Goal: Complete application form

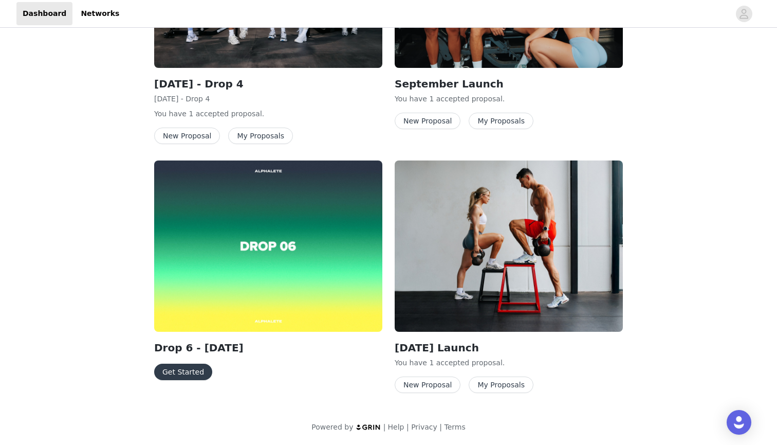
scroll to position [145, 0]
click at [174, 371] on button "Get Started" at bounding box center [183, 371] width 58 height 16
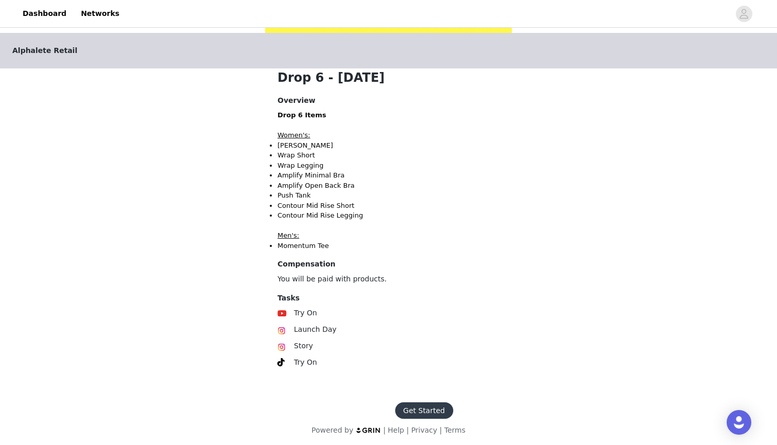
scroll to position [181, 0]
click at [410, 405] on button "Get Started" at bounding box center [424, 411] width 58 height 16
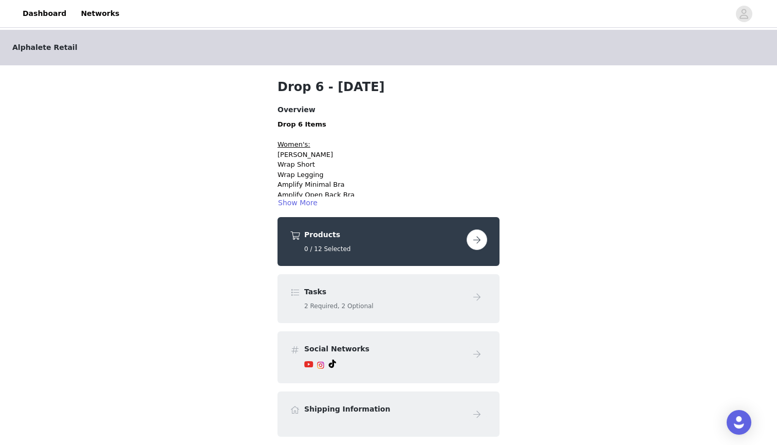
click at [480, 243] on button "button" at bounding box center [477, 239] width 21 height 21
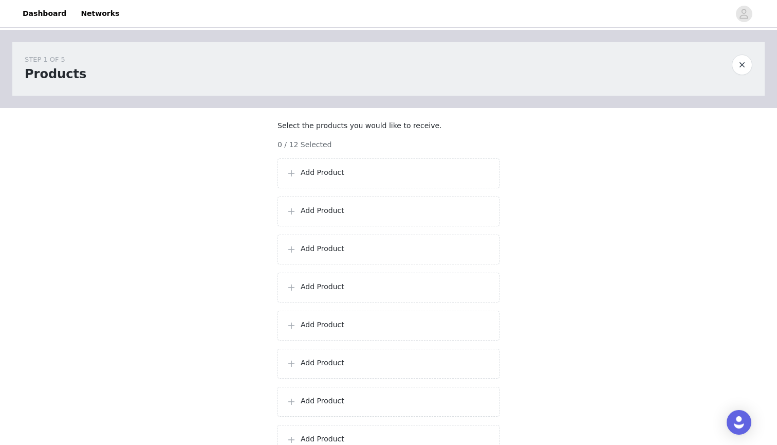
click at [333, 178] on p "Add Product" at bounding box center [396, 172] width 190 height 11
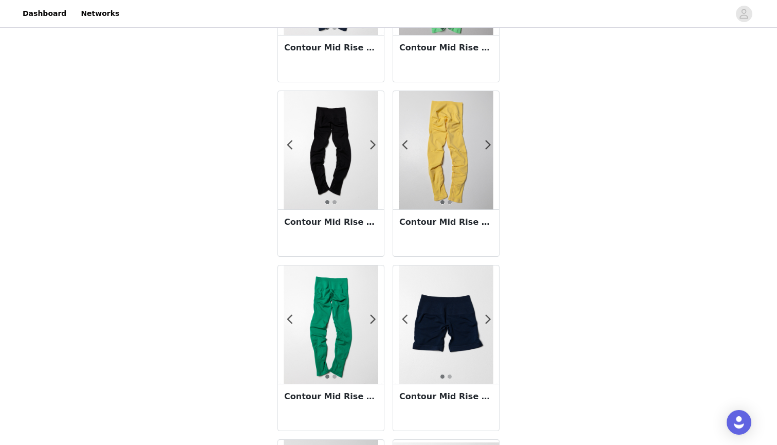
scroll to position [1023, 0]
click at [375, 144] on span at bounding box center [372, 144] width 23 height 0
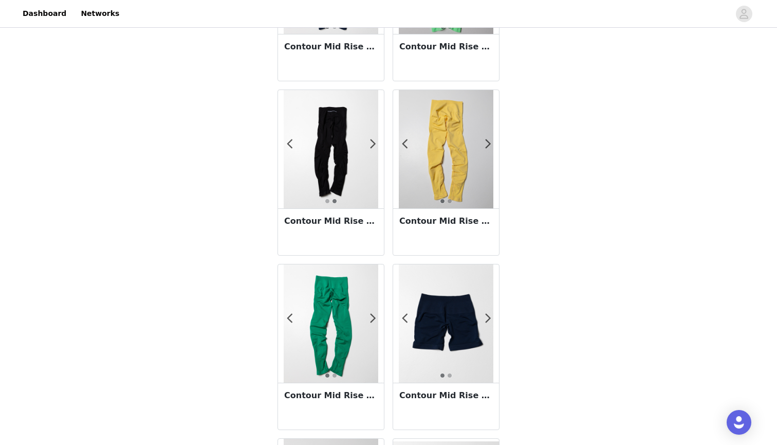
click at [349, 170] on div at bounding box center [331, 149] width 106 height 118
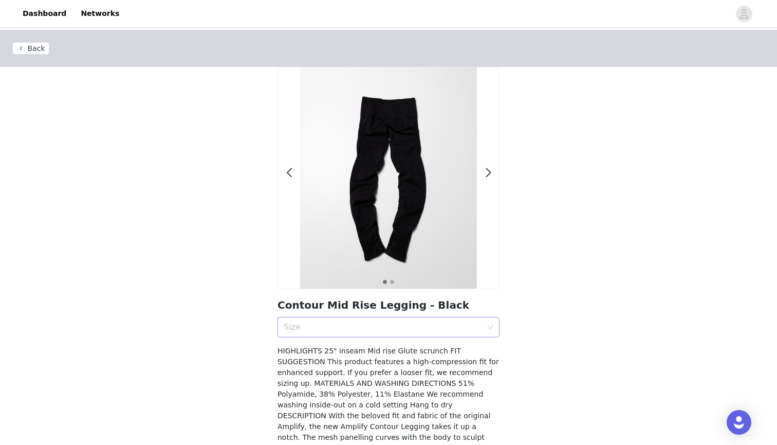
click at [361, 322] on div "Size" at bounding box center [383, 327] width 198 height 10
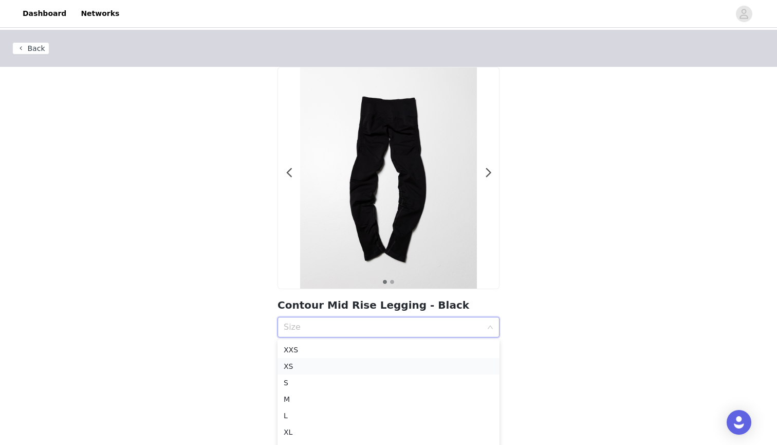
click at [326, 371] on div "XS" at bounding box center [389, 365] width 210 height 11
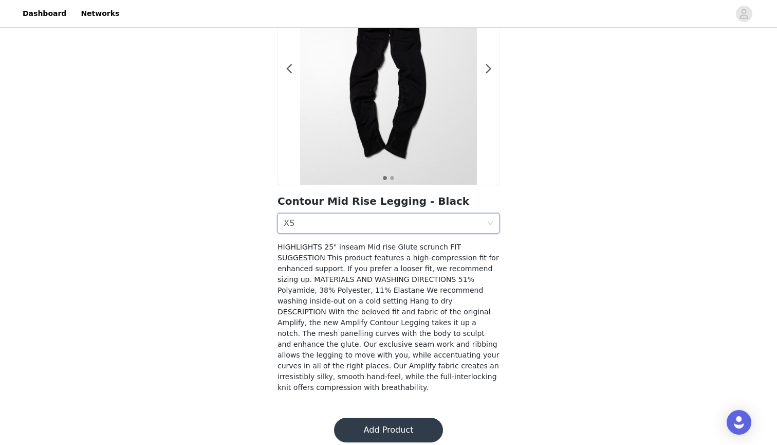
scroll to position [103, 0]
click at [390, 427] on button "Add Product" at bounding box center [388, 430] width 109 height 25
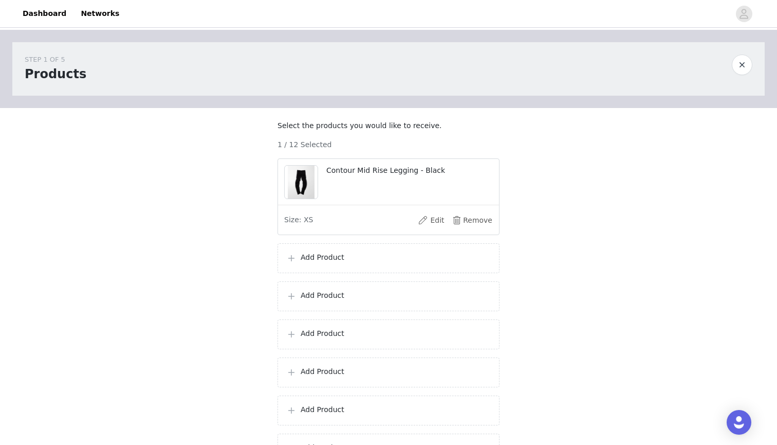
click at [389, 263] on p "Add Product" at bounding box center [396, 257] width 190 height 11
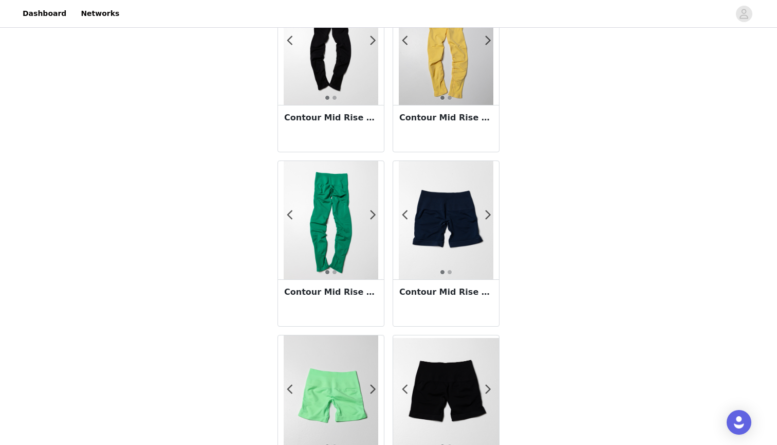
scroll to position [1128, 0]
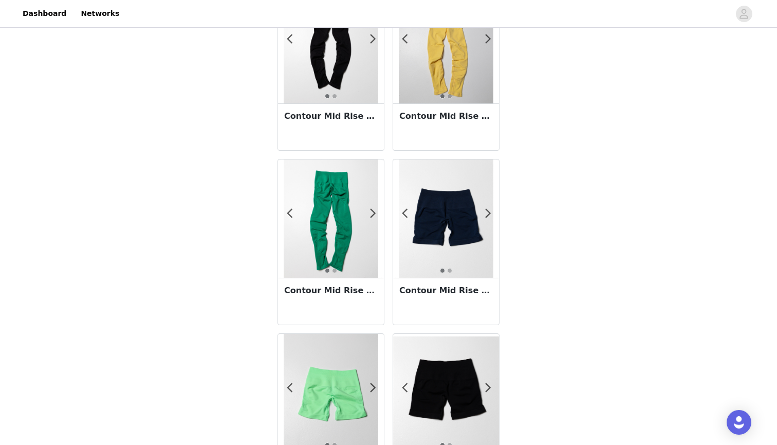
click at [458, 237] on img at bounding box center [446, 218] width 95 height 118
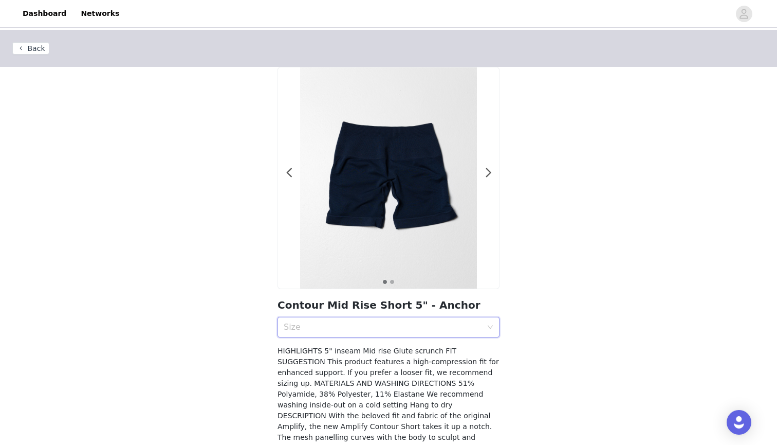
click at [367, 321] on div "Size" at bounding box center [385, 327] width 203 height 20
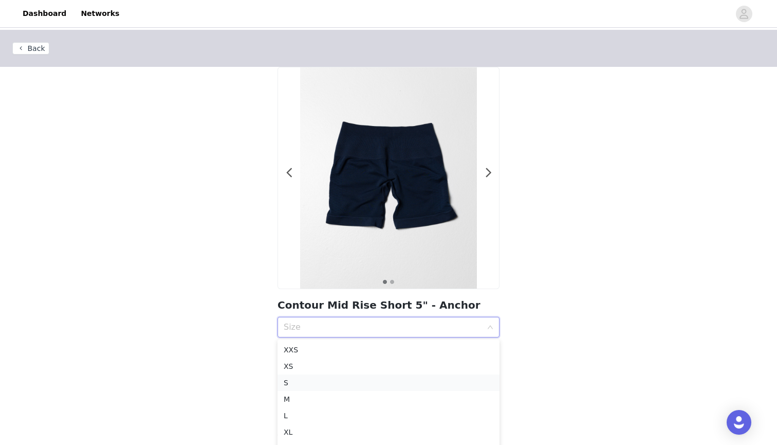
click at [313, 383] on div "S" at bounding box center [389, 382] width 210 height 11
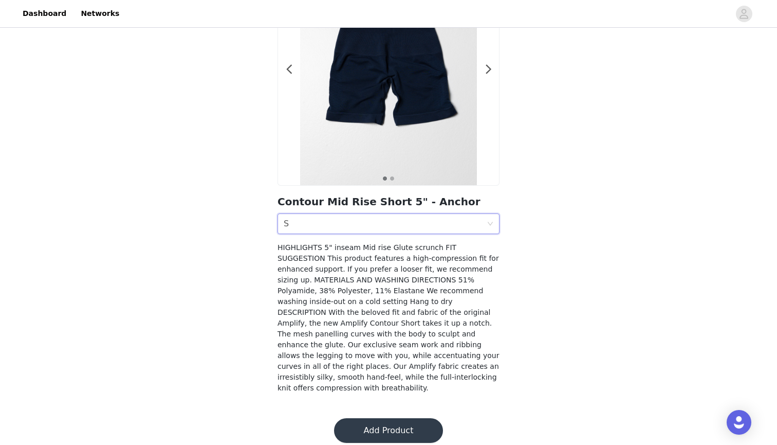
scroll to position [103, 0]
click at [378, 418] on button "Add Product" at bounding box center [388, 430] width 109 height 25
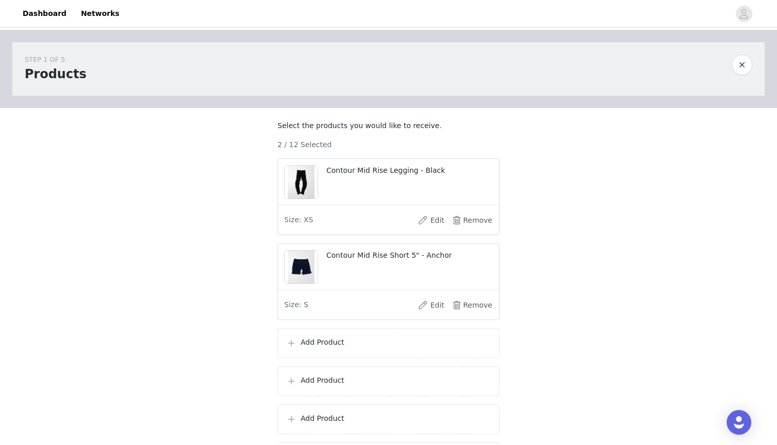
click at [370, 348] on p "Add Product" at bounding box center [396, 342] width 190 height 11
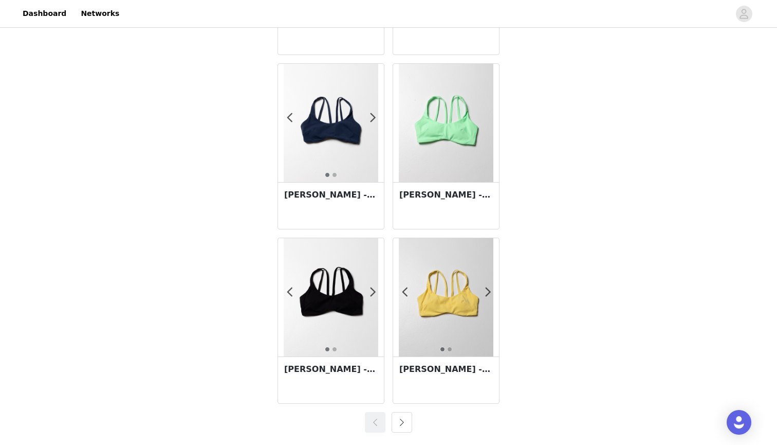
scroll to position [1746, 0]
click at [341, 107] on img at bounding box center [331, 123] width 95 height 118
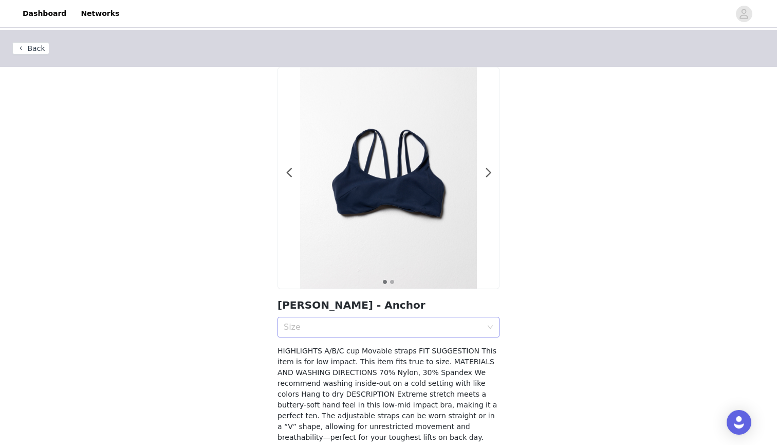
click at [362, 332] on div "Size" at bounding box center [385, 327] width 203 height 20
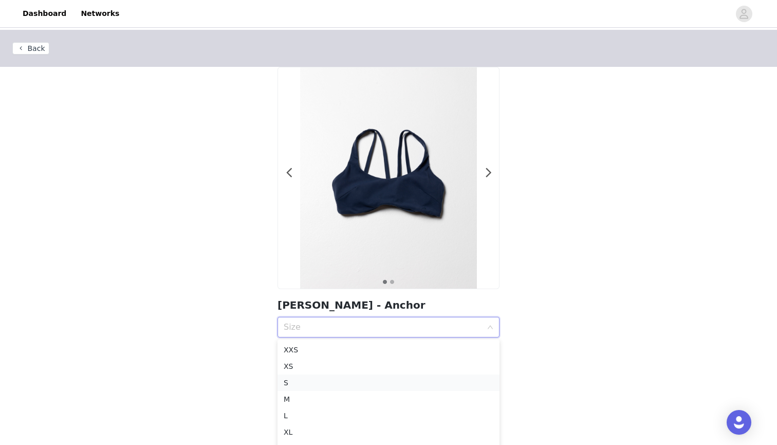
click at [317, 381] on div "S" at bounding box center [389, 382] width 210 height 11
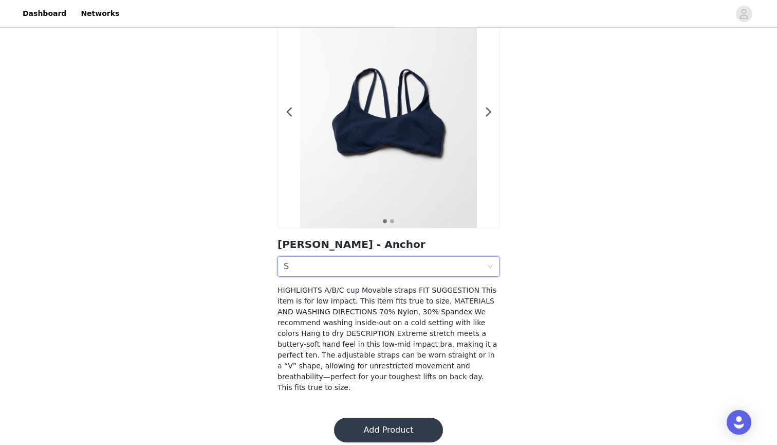
scroll to position [60, 0]
click at [391, 426] on button "Add Product" at bounding box center [388, 430] width 109 height 25
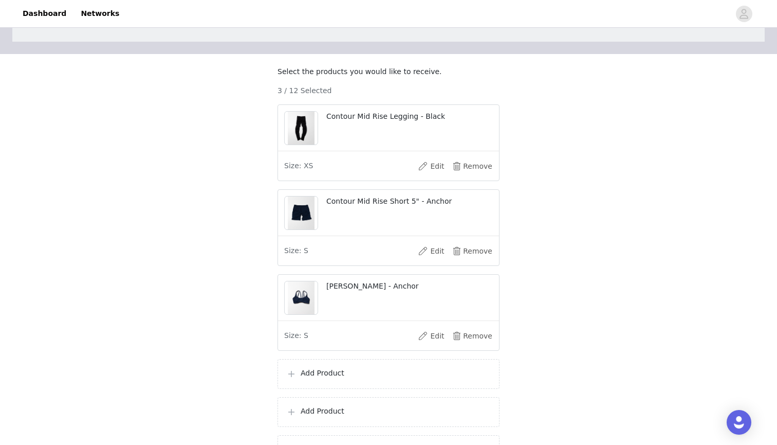
scroll to position [54, 0]
click at [356, 388] on div "Add Product" at bounding box center [389, 373] width 222 height 30
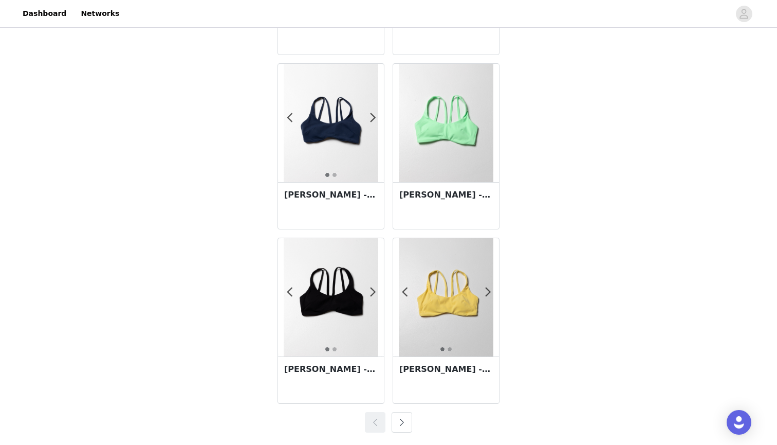
scroll to position [1746, 0]
click at [403, 416] on button "button" at bounding box center [402, 422] width 21 height 21
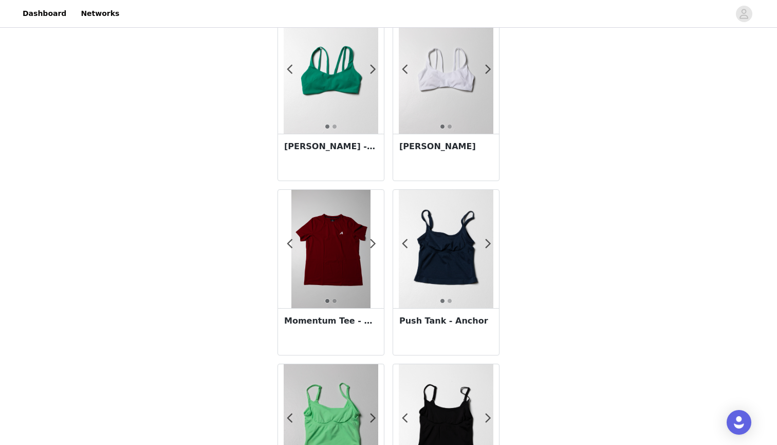
scroll to position [52, 0]
click at [370, 243] on span at bounding box center [372, 243] width 23 height 0
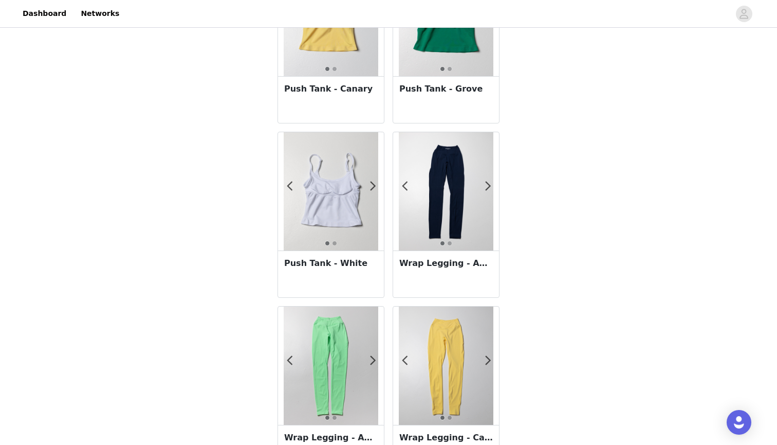
scroll to position [620, 0]
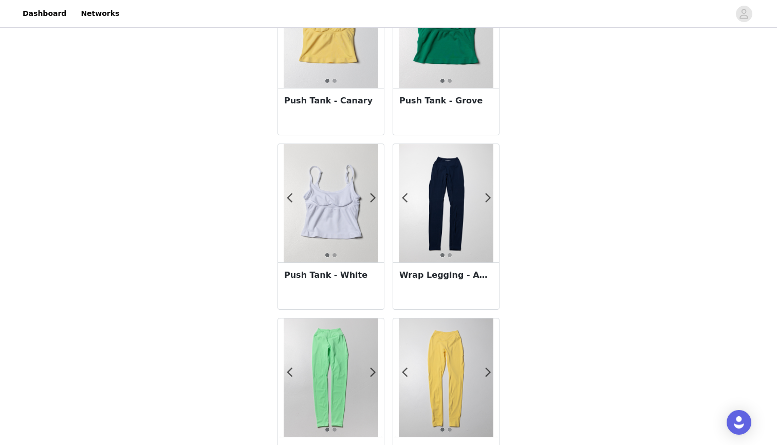
click at [323, 192] on img at bounding box center [331, 203] width 95 height 118
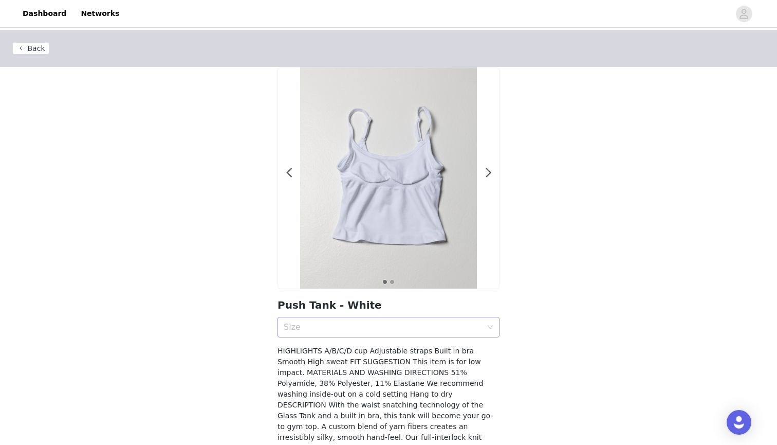
click at [364, 327] on div "Size" at bounding box center [383, 327] width 198 height 10
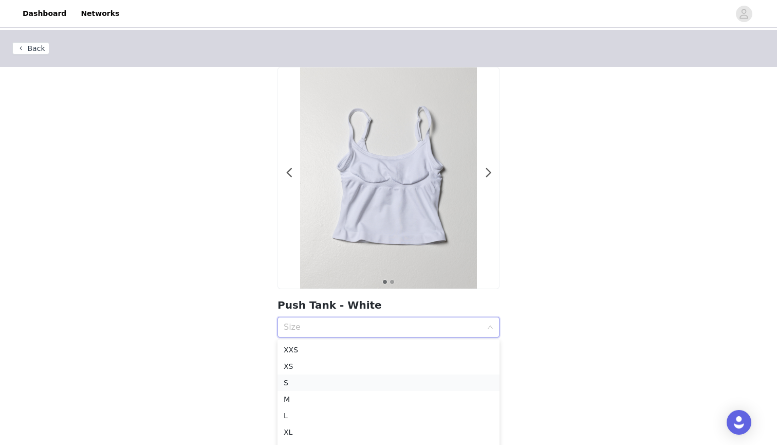
click at [304, 376] on li "S" at bounding box center [389, 382] width 222 height 16
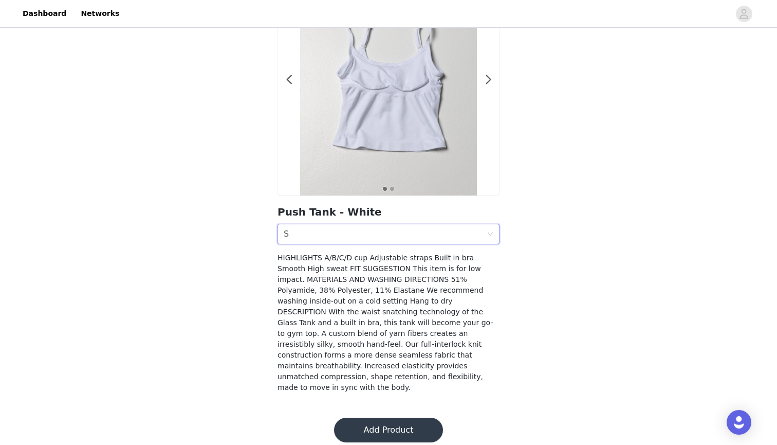
scroll to position [92, 0]
click at [387, 418] on button "Add Product" at bounding box center [388, 430] width 109 height 25
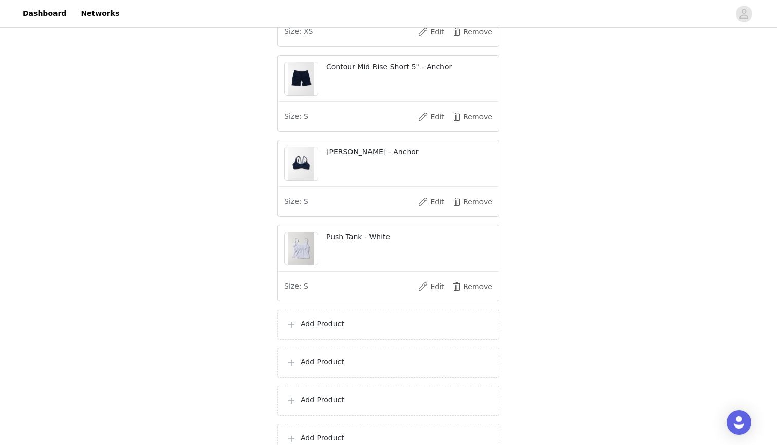
scroll to position [204, 0]
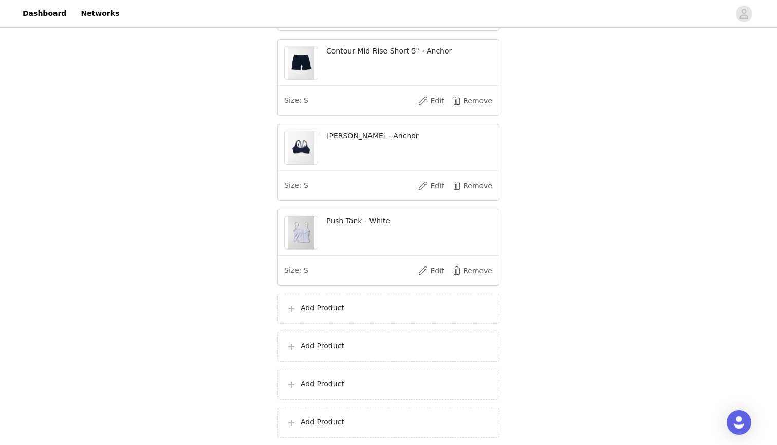
click at [349, 313] on p "Add Product" at bounding box center [396, 307] width 190 height 11
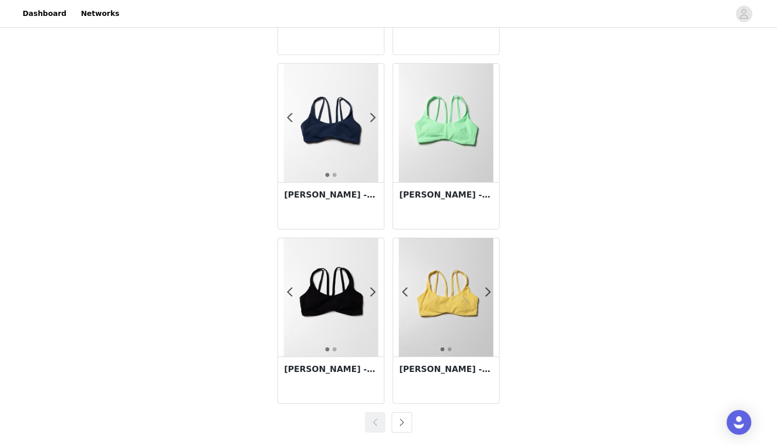
scroll to position [1746, 0]
click at [401, 422] on button "button" at bounding box center [402, 422] width 21 height 21
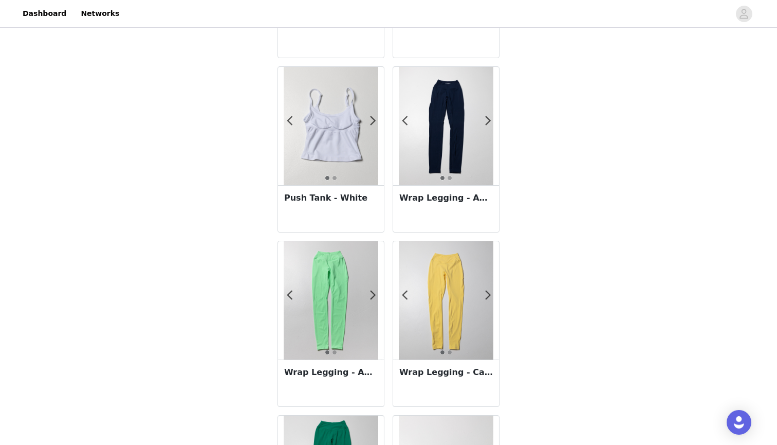
scroll to position [697, 0]
click at [485, 296] on span at bounding box center [488, 296] width 23 height 0
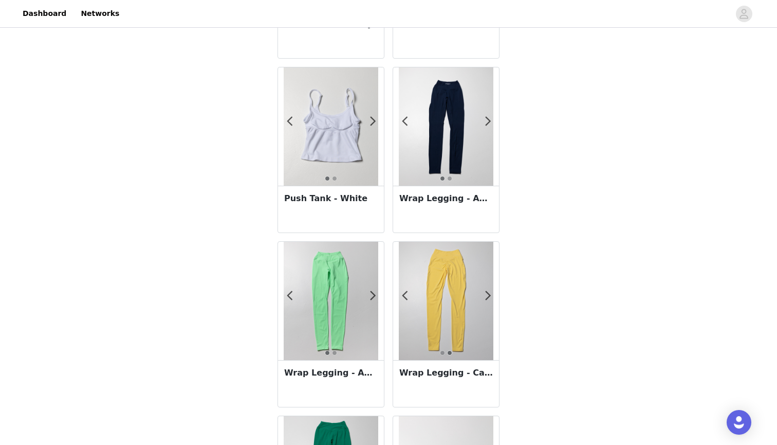
click at [466, 304] on div at bounding box center [446, 301] width 106 height 118
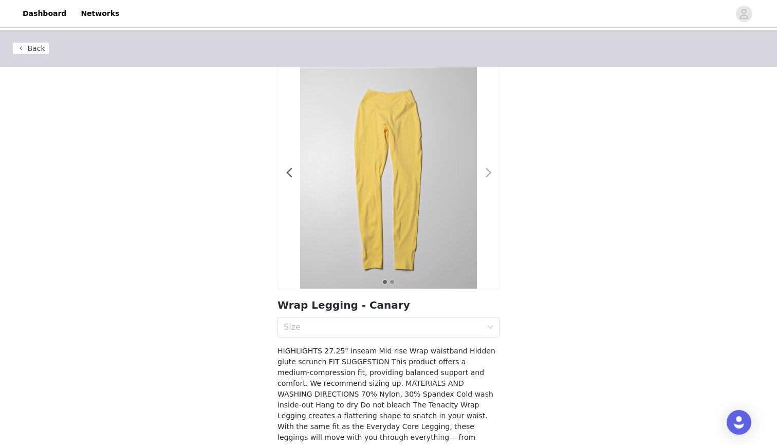
click at [487, 173] on span at bounding box center [488, 173] width 23 height 0
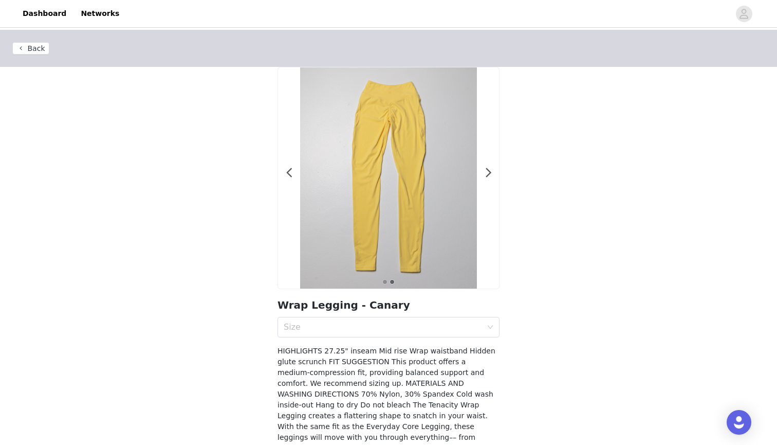
click at [33, 46] on button "Back" at bounding box center [30, 48] width 37 height 12
click at [26, 49] on button "Back" at bounding box center [30, 48] width 37 height 12
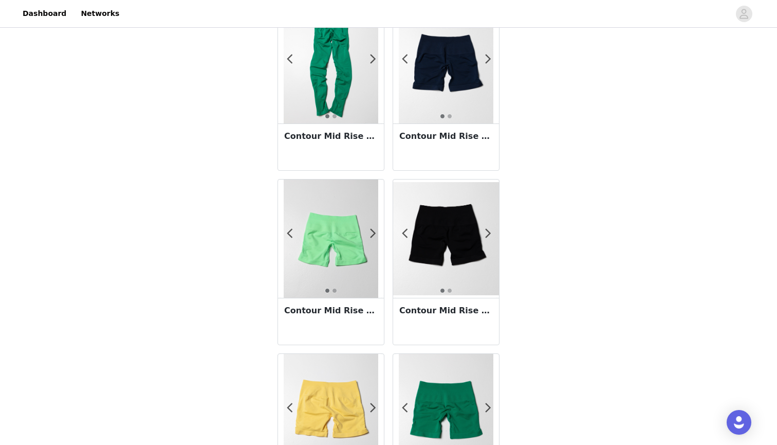
scroll to position [1279, 0]
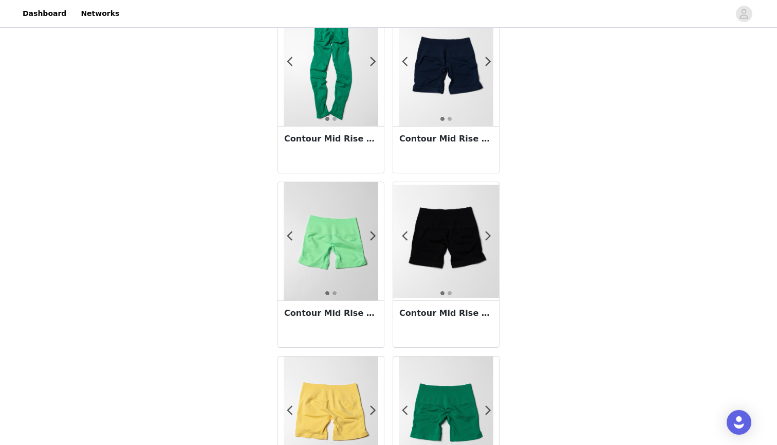
click at [459, 240] on img at bounding box center [446, 242] width 106 height 114
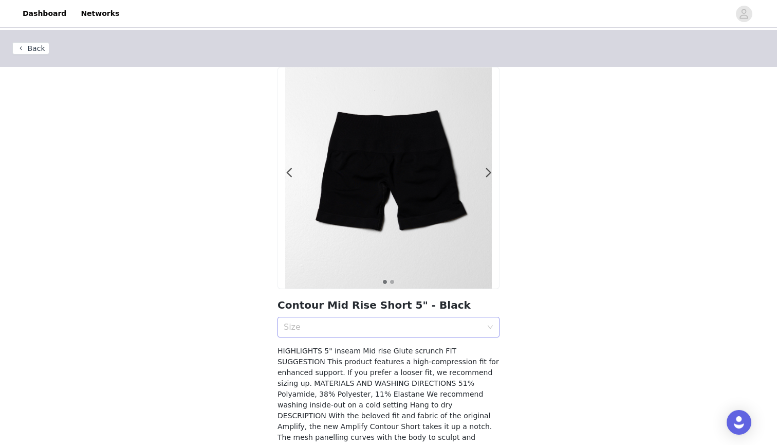
click at [327, 330] on div "Size" at bounding box center [383, 327] width 198 height 10
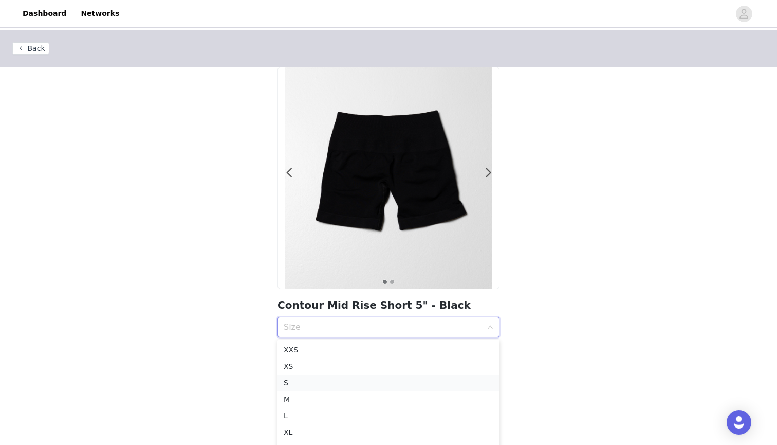
click at [295, 378] on div "S" at bounding box center [389, 382] width 210 height 11
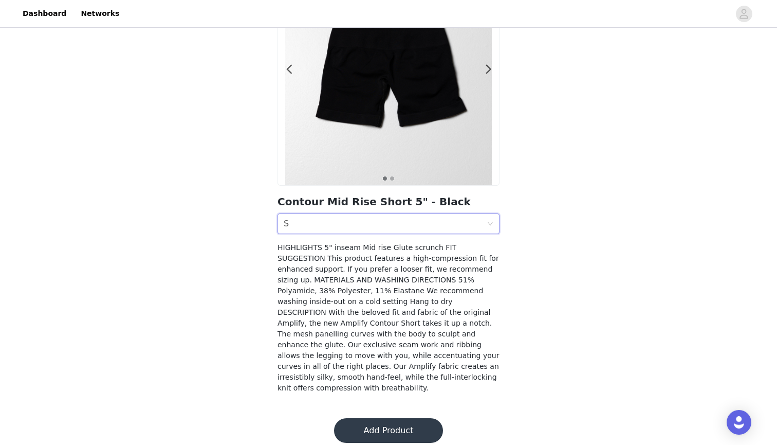
scroll to position [103, 0]
click at [385, 422] on button "Add Product" at bounding box center [388, 430] width 109 height 25
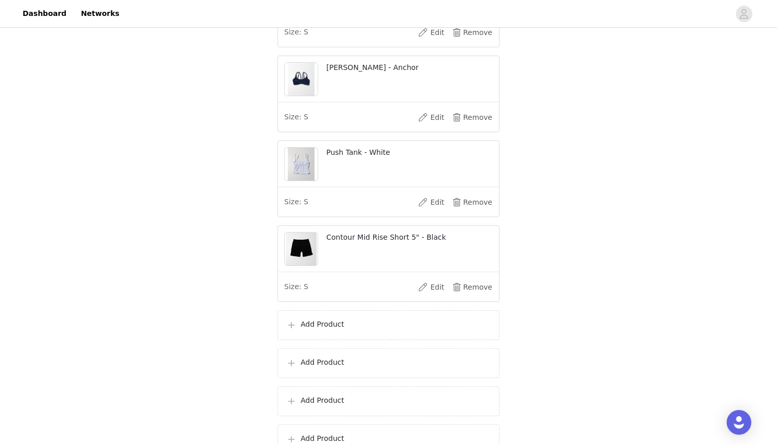
scroll to position [274, 0]
click at [367, 328] on p "Add Product" at bounding box center [396, 322] width 190 height 11
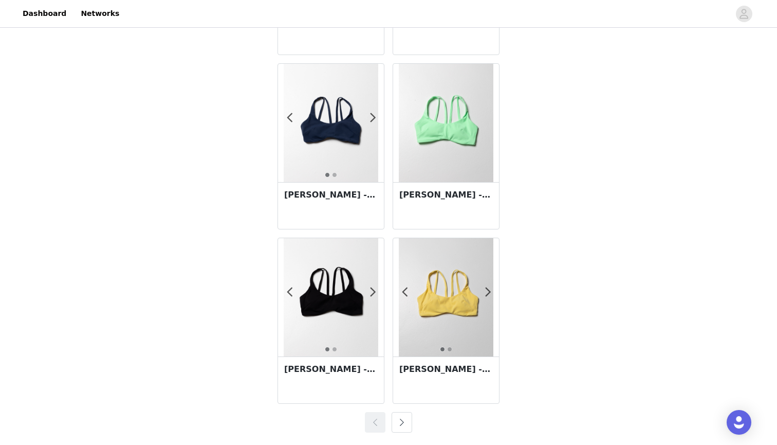
scroll to position [1746, 0]
click at [405, 426] on button "button" at bounding box center [402, 422] width 21 height 21
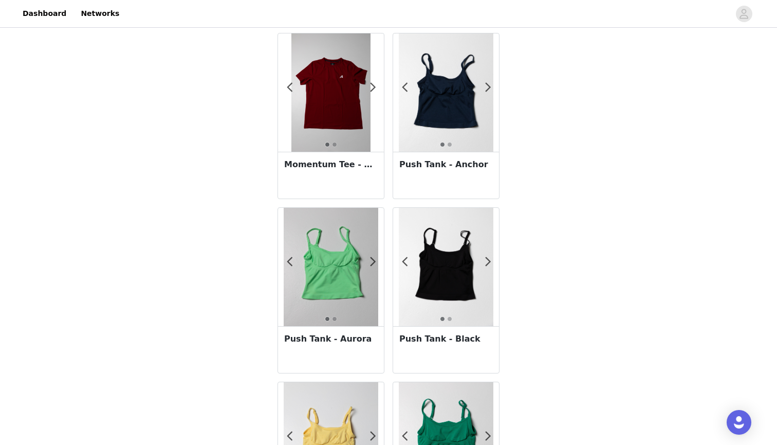
scroll to position [208, 0]
click at [433, 279] on img at bounding box center [446, 267] width 95 height 118
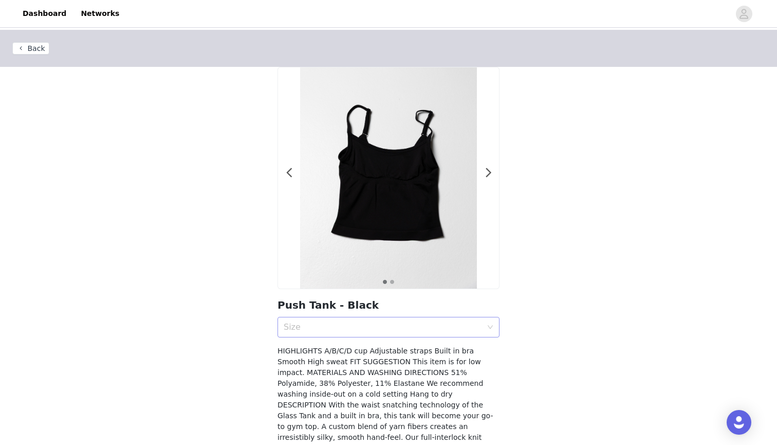
click at [378, 331] on div "Size" at bounding box center [383, 327] width 198 height 10
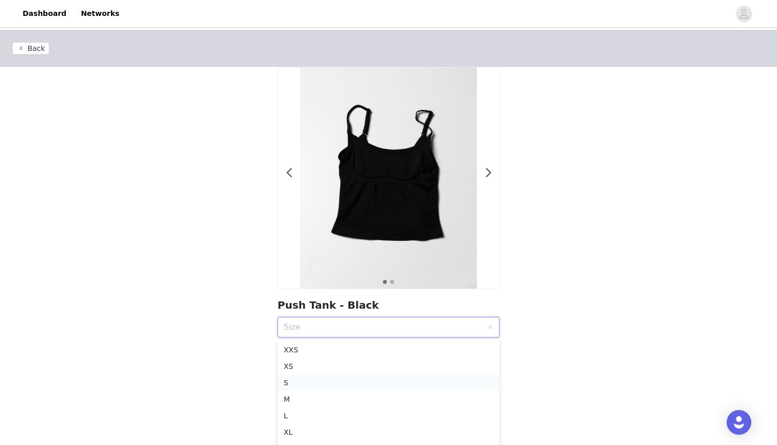
click at [327, 380] on div "S" at bounding box center [389, 382] width 210 height 11
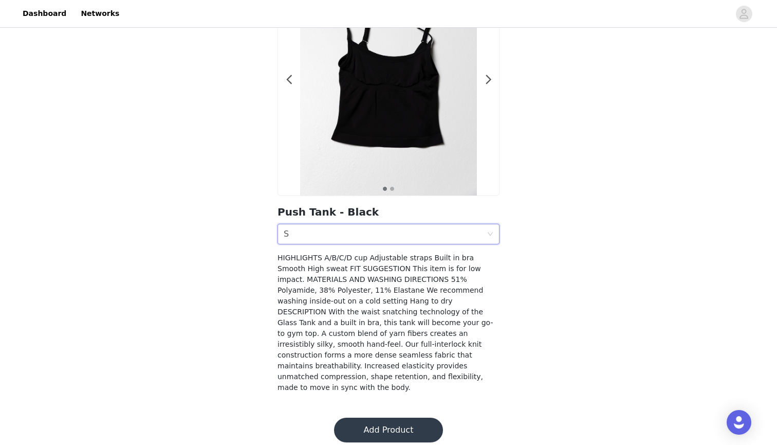
scroll to position [92, 0]
click at [392, 421] on button "Add Product" at bounding box center [388, 430] width 109 height 25
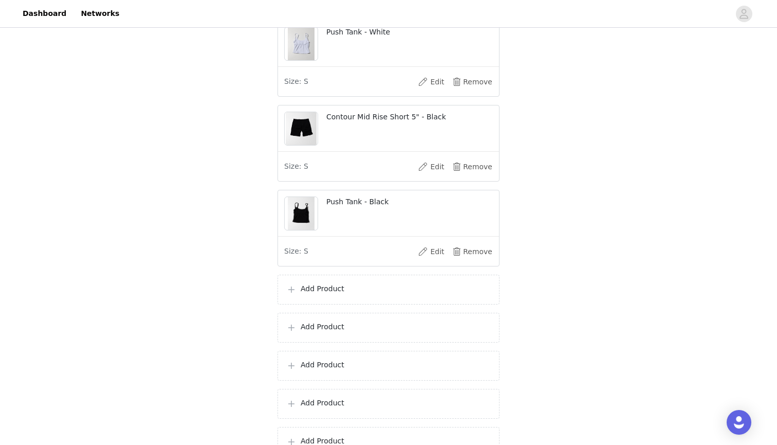
scroll to position [399, 0]
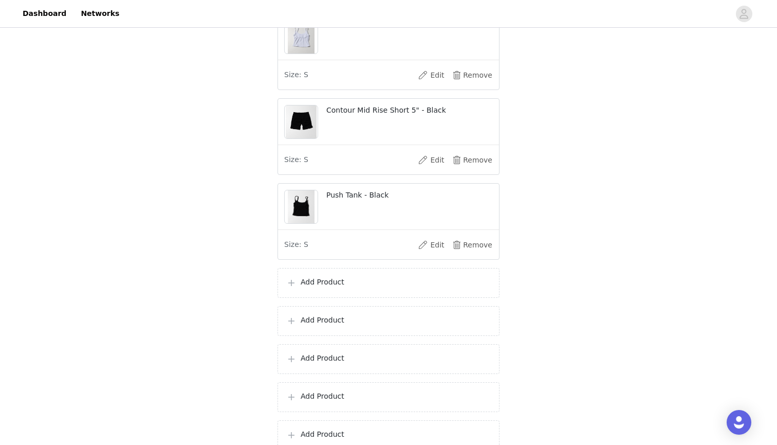
click at [379, 298] on div "Add Product" at bounding box center [389, 283] width 222 height 30
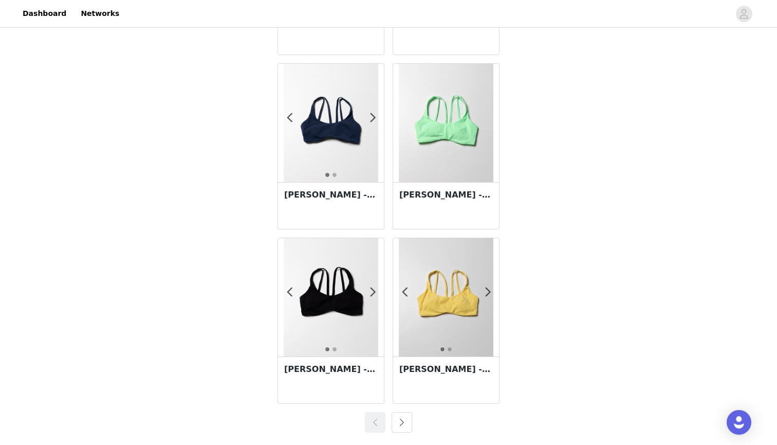
scroll to position [1746, 0]
click at [396, 425] on button "button" at bounding box center [402, 422] width 21 height 21
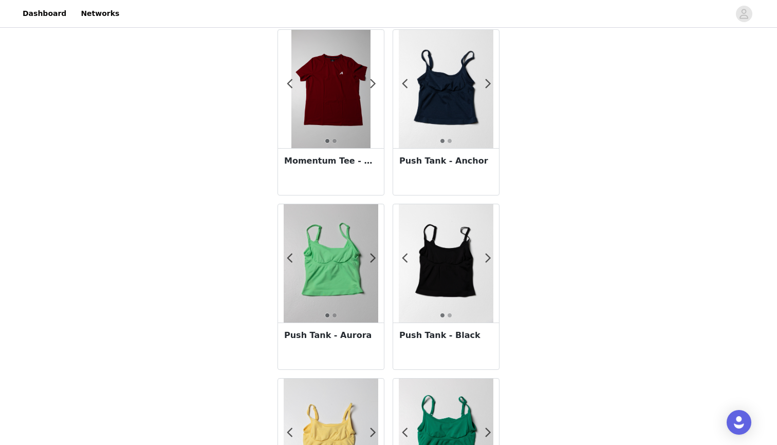
scroll to position [209, 0]
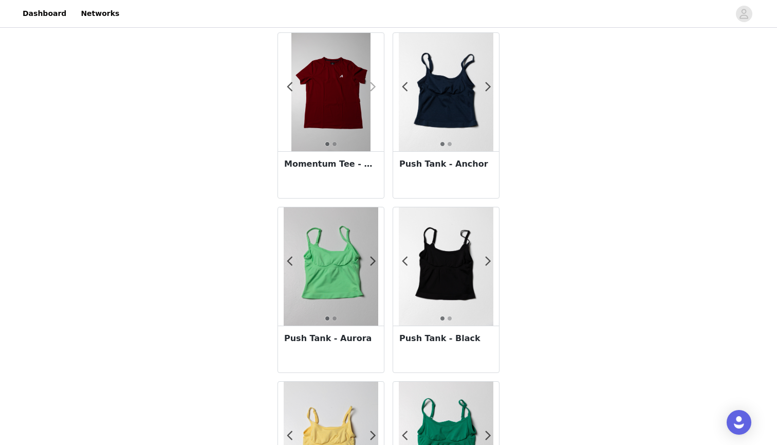
click at [373, 87] on span at bounding box center [372, 87] width 23 height 0
click at [291, 87] on span at bounding box center [289, 87] width 23 height 0
click at [351, 266] on img at bounding box center [331, 266] width 95 height 118
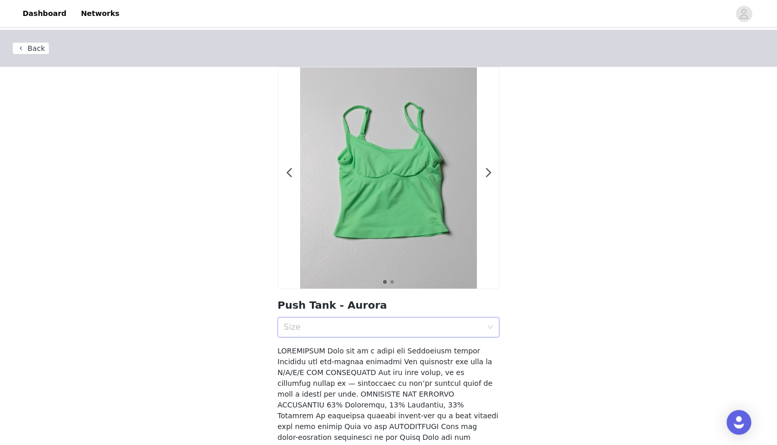
click at [395, 331] on div "Size" at bounding box center [383, 327] width 198 height 10
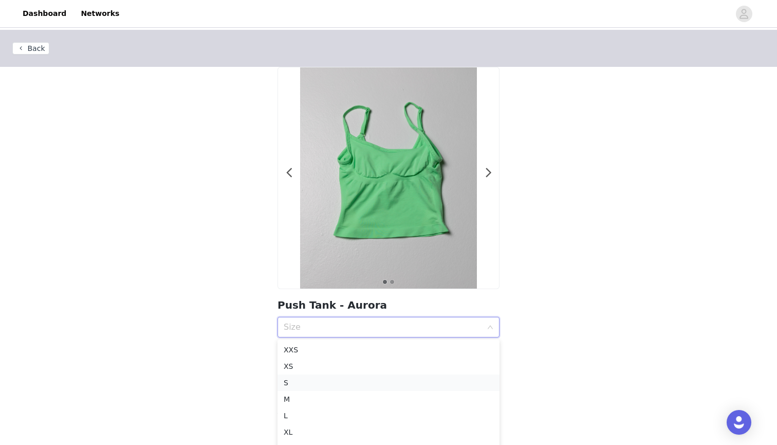
click at [304, 385] on div "S" at bounding box center [389, 382] width 210 height 11
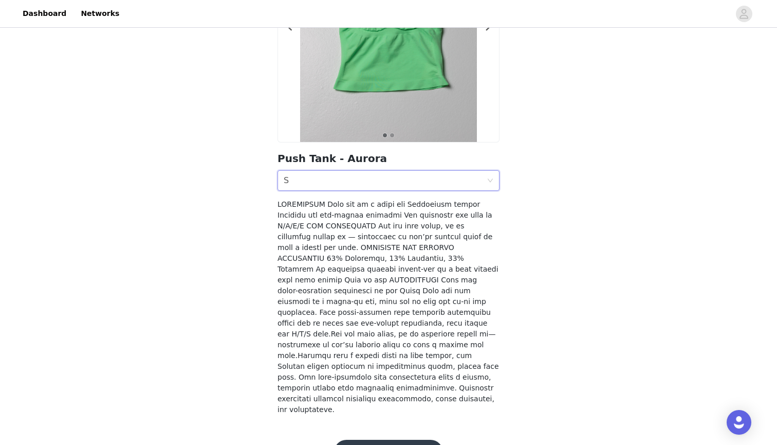
scroll to position [146, 0]
click at [391, 440] on button "Add Product" at bounding box center [388, 452] width 109 height 25
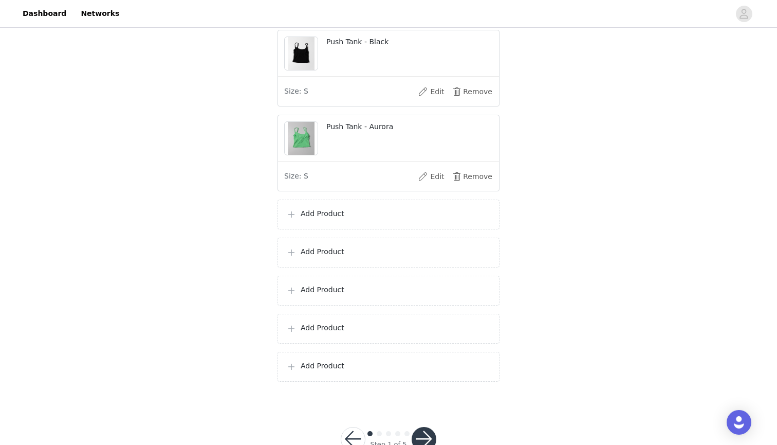
scroll to position [555, 0]
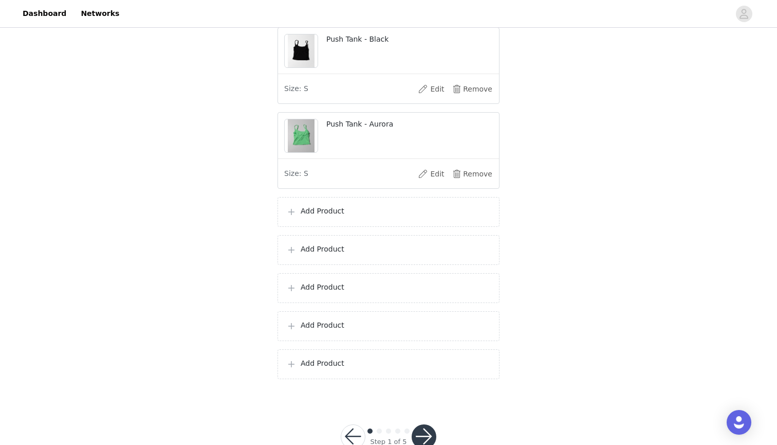
click at [435, 216] on p "Add Product" at bounding box center [396, 211] width 190 height 11
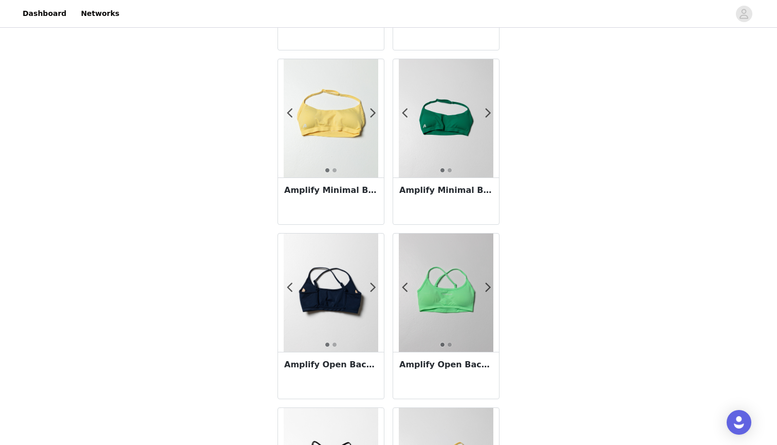
scroll to position [189, 0]
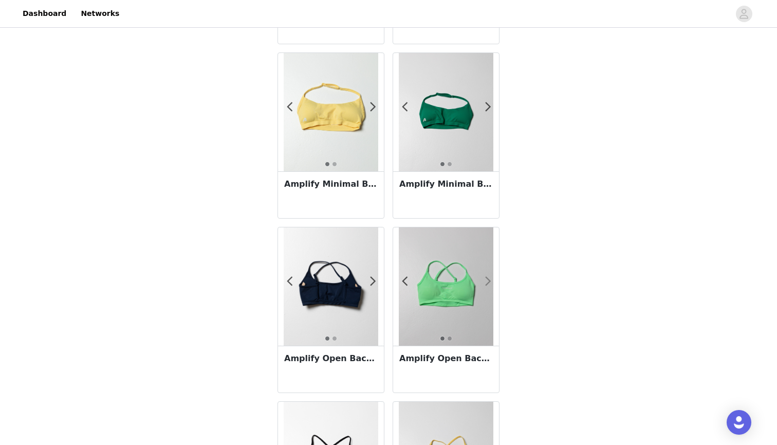
click at [486, 281] on span at bounding box center [488, 281] width 23 height 0
click at [402, 281] on span at bounding box center [404, 281] width 23 height 0
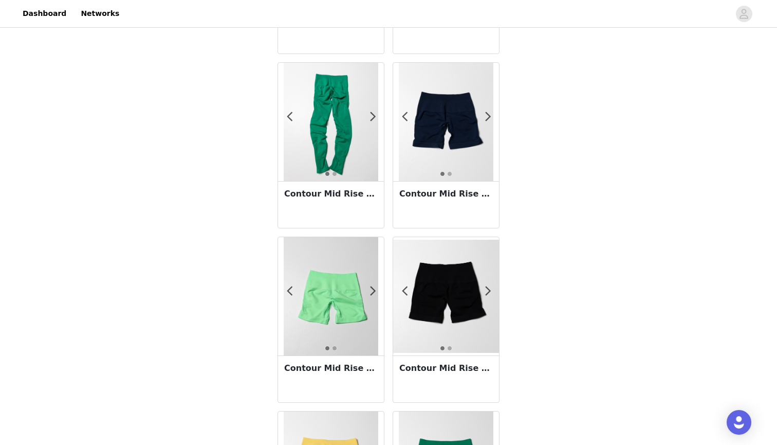
scroll to position [0, 0]
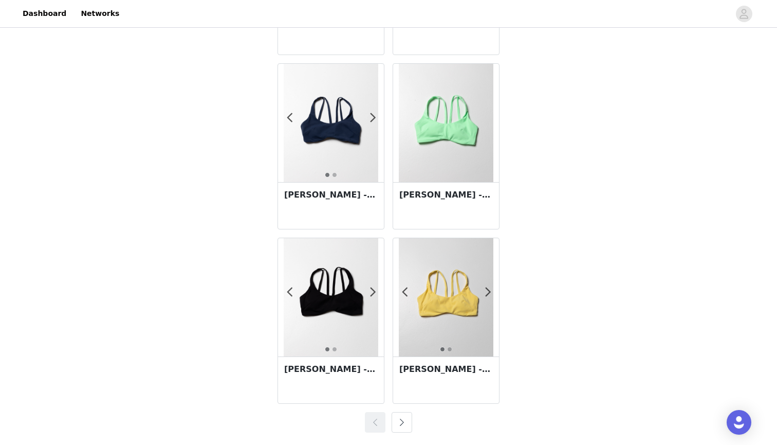
click at [407, 424] on button "button" at bounding box center [402, 422] width 21 height 21
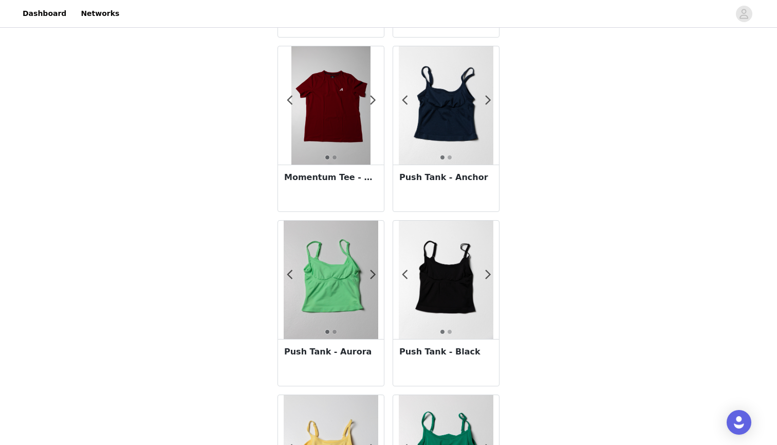
click at [438, 99] on img at bounding box center [446, 105] width 95 height 118
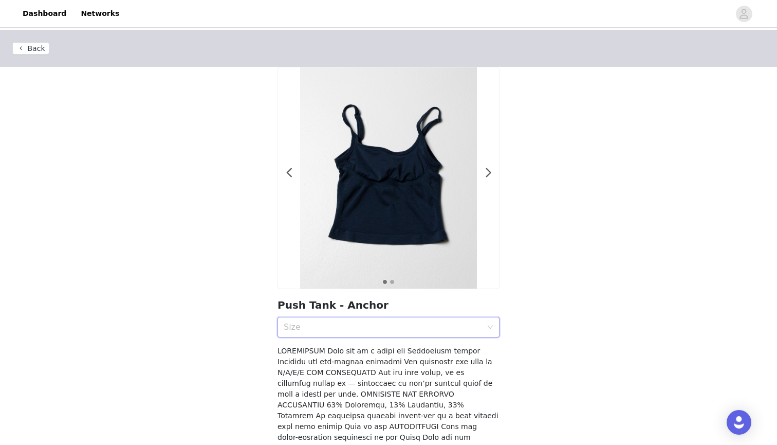
click at [373, 317] on div "Size" at bounding box center [385, 327] width 203 height 20
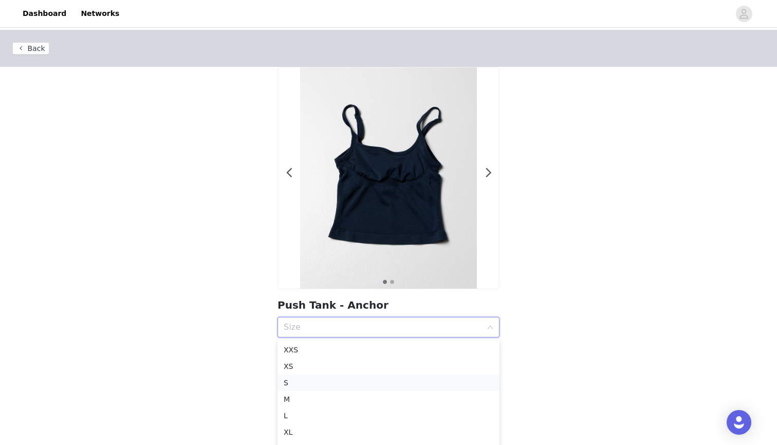
click at [297, 380] on div "S" at bounding box center [389, 382] width 210 height 11
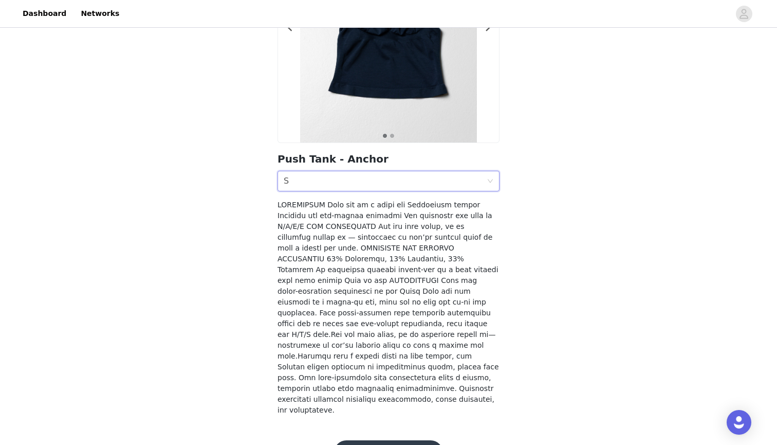
click at [374, 440] on button "Add Product" at bounding box center [388, 452] width 109 height 25
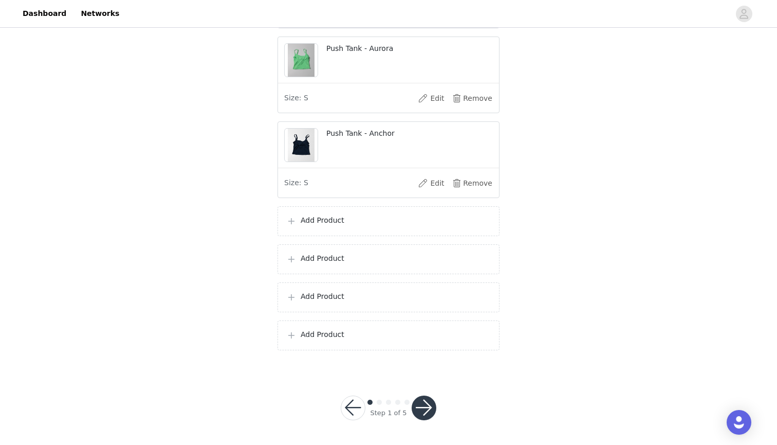
click at [317, 227] on div "Add Product" at bounding box center [389, 221] width 222 height 30
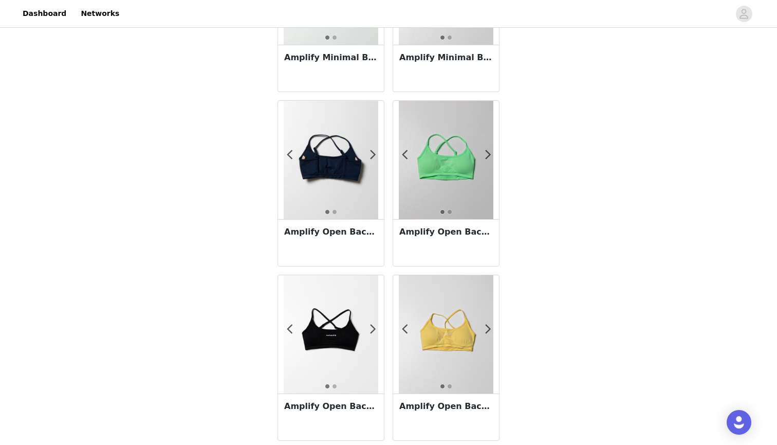
click at [437, 168] on img at bounding box center [446, 160] width 95 height 118
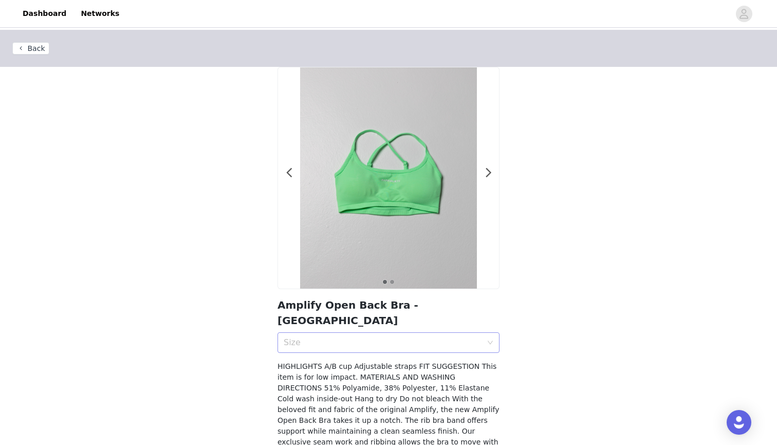
click at [342, 337] on div "Size" at bounding box center [383, 342] width 198 height 10
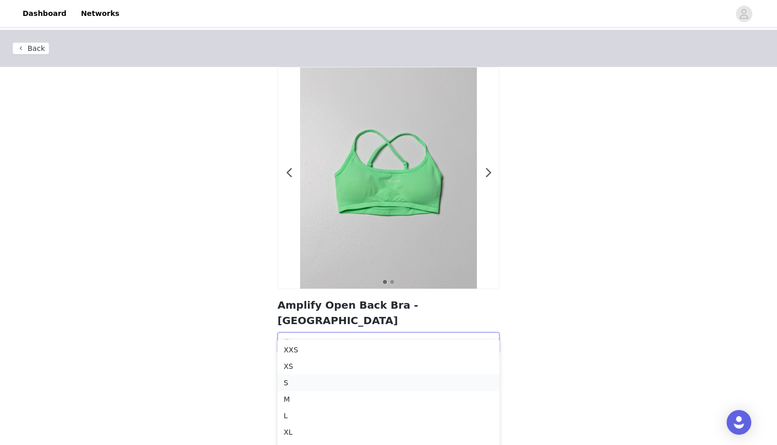
click at [301, 382] on div "S" at bounding box center [389, 382] width 210 height 11
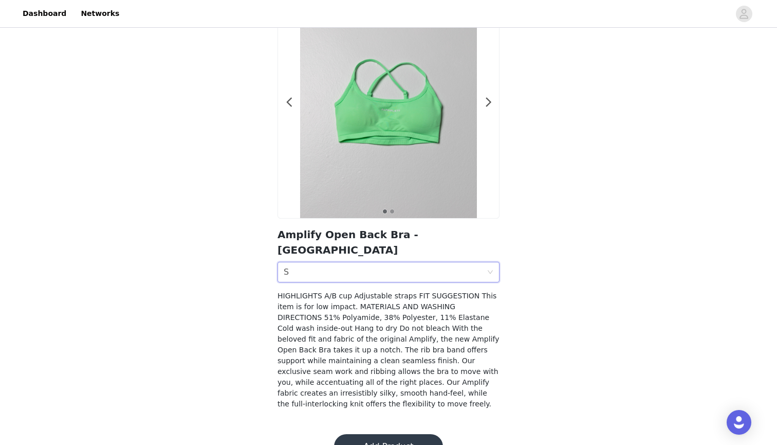
click at [388, 434] on button "Add Product" at bounding box center [388, 446] width 109 height 25
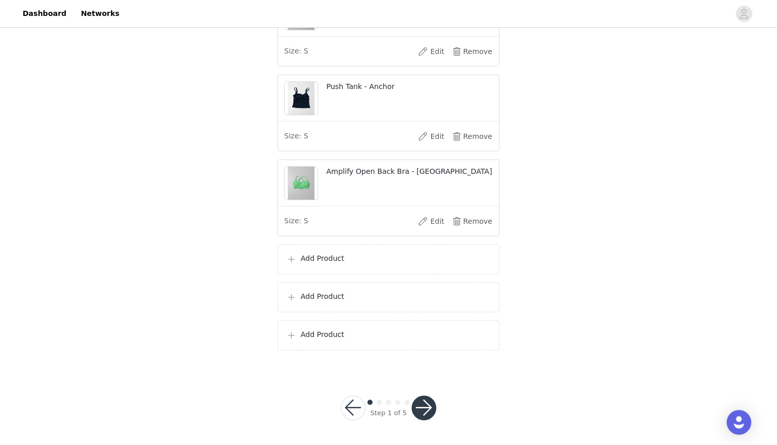
click at [332, 260] on p "Add Product" at bounding box center [396, 258] width 190 height 11
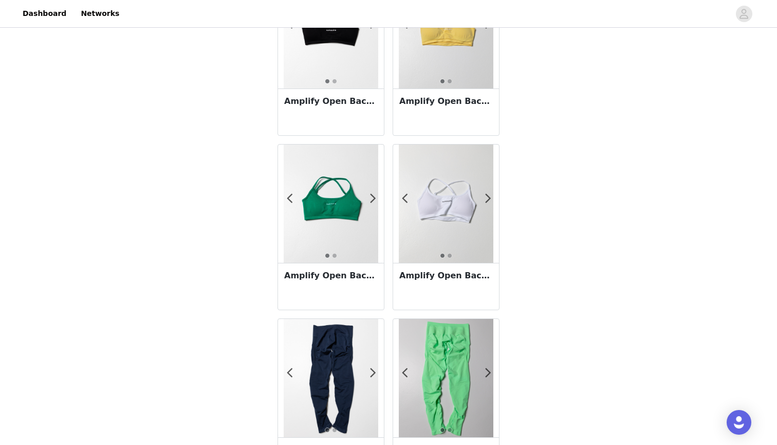
click at [420, 200] on img at bounding box center [446, 203] width 95 height 118
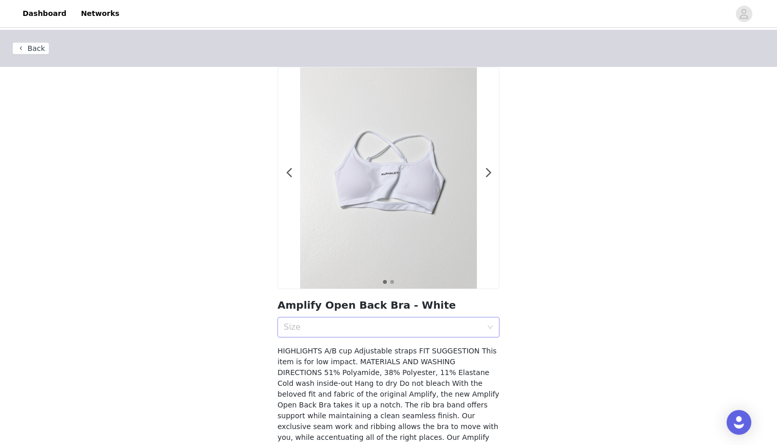
click at [330, 325] on div "Size" at bounding box center [383, 327] width 198 height 10
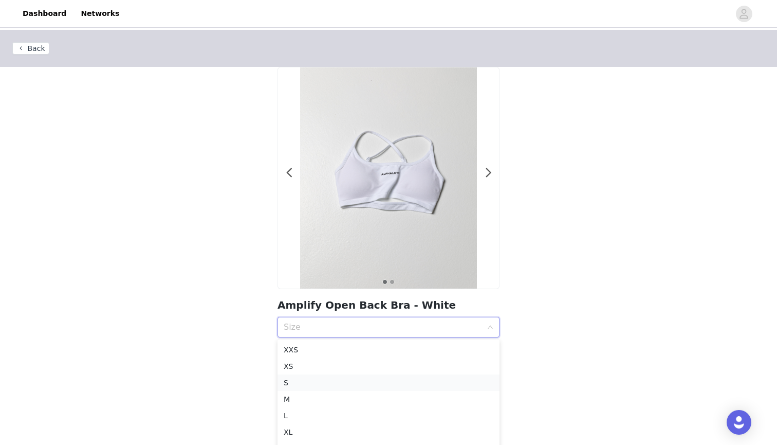
click at [295, 378] on div "S" at bounding box center [389, 382] width 210 height 11
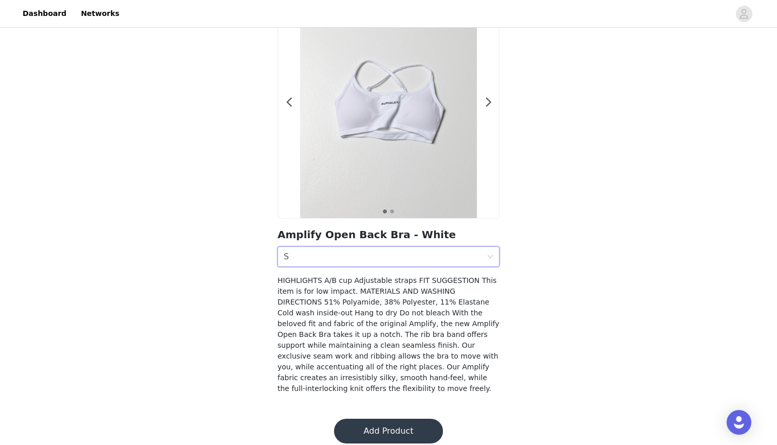
click at [365, 426] on button "Add Product" at bounding box center [388, 430] width 109 height 25
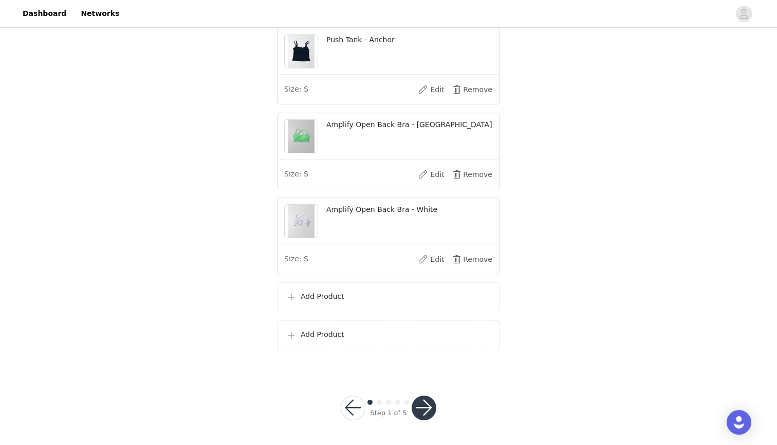
click at [338, 304] on div "Add Product" at bounding box center [389, 297] width 222 height 30
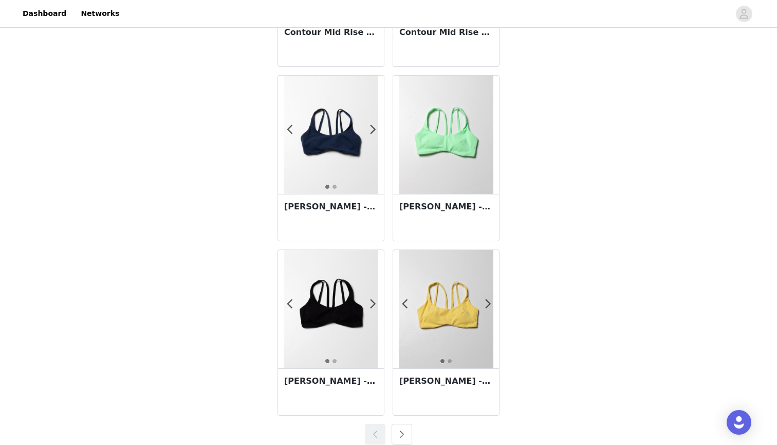
click at [427, 313] on img at bounding box center [446, 309] width 95 height 118
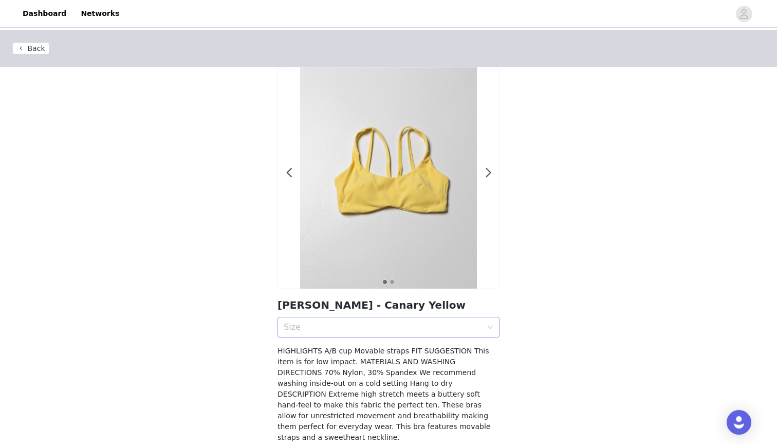
click at [335, 323] on div "Size" at bounding box center [383, 327] width 198 height 10
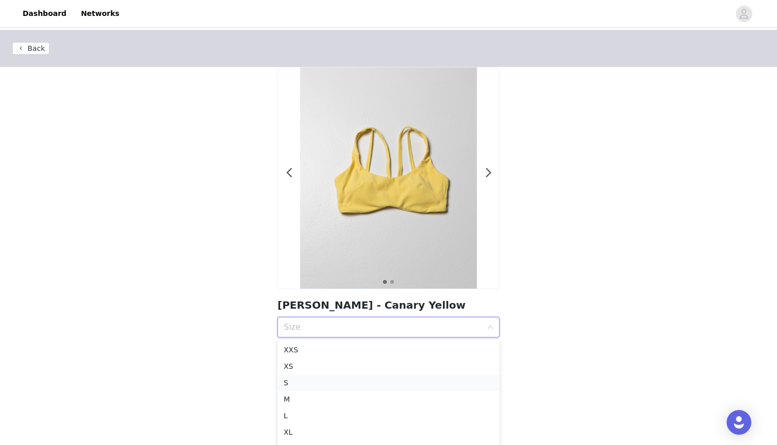
click at [298, 378] on div "S" at bounding box center [389, 382] width 210 height 11
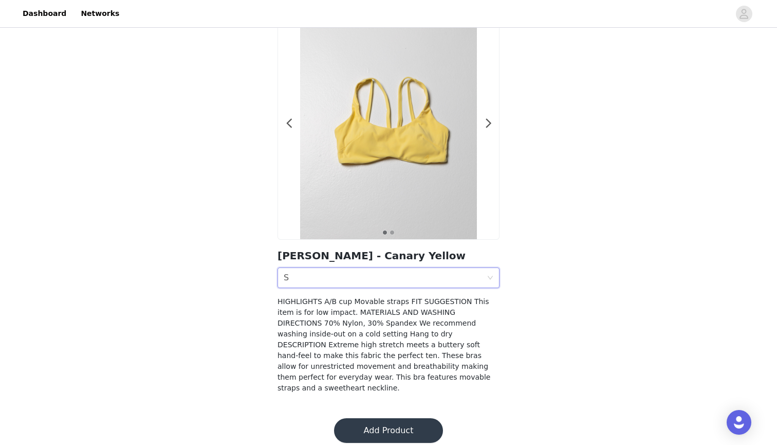
scroll to position [49, 0]
click at [360, 420] on button "Add Product" at bounding box center [388, 430] width 109 height 25
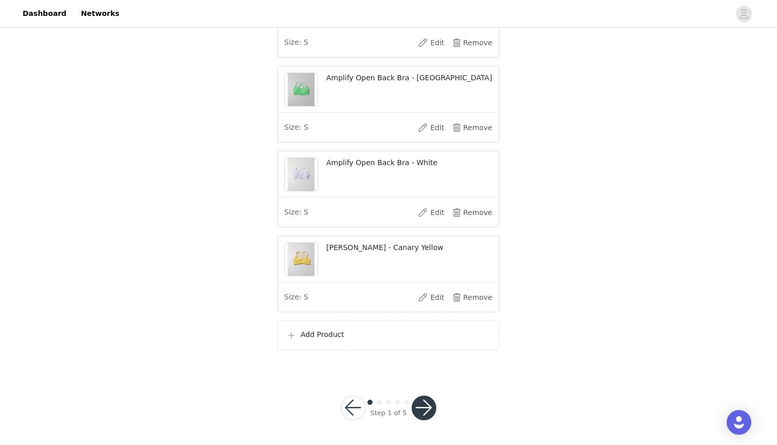
scroll to position [781, 0]
click at [377, 343] on div "Add Product" at bounding box center [389, 335] width 222 height 30
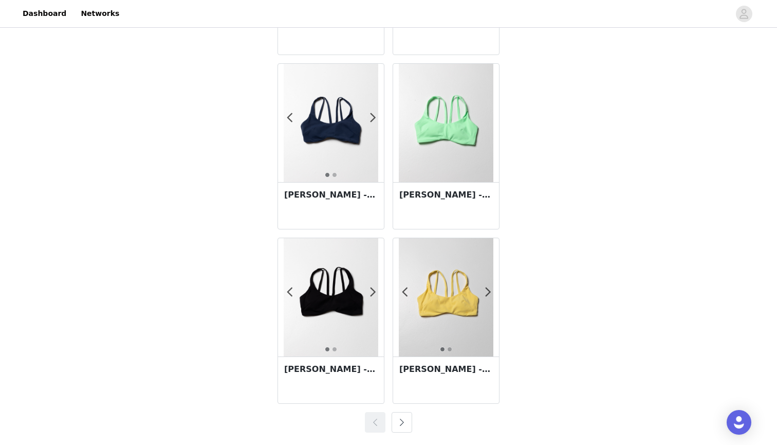
scroll to position [1746, 0]
click at [402, 425] on button "button" at bounding box center [402, 422] width 21 height 21
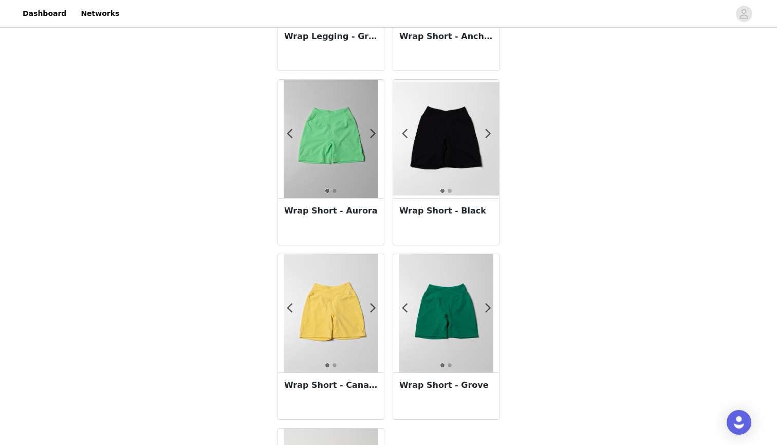
scroll to position [1208, 0]
click at [376, 307] on span at bounding box center [372, 307] width 23 height 0
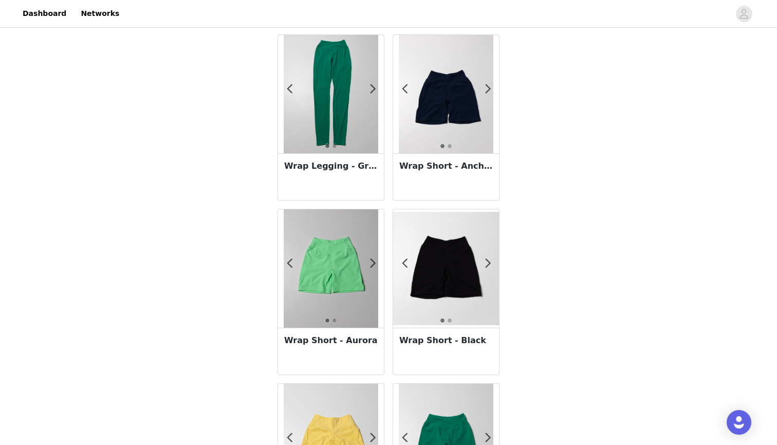
scroll to position [1075, 0]
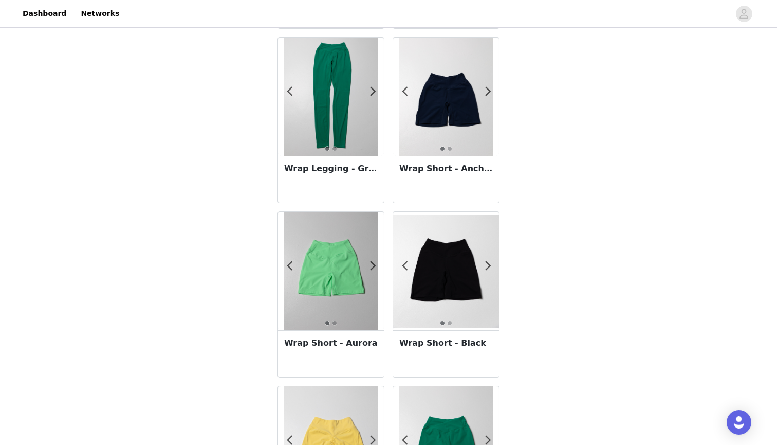
click at [450, 272] on img at bounding box center [446, 270] width 106 height 113
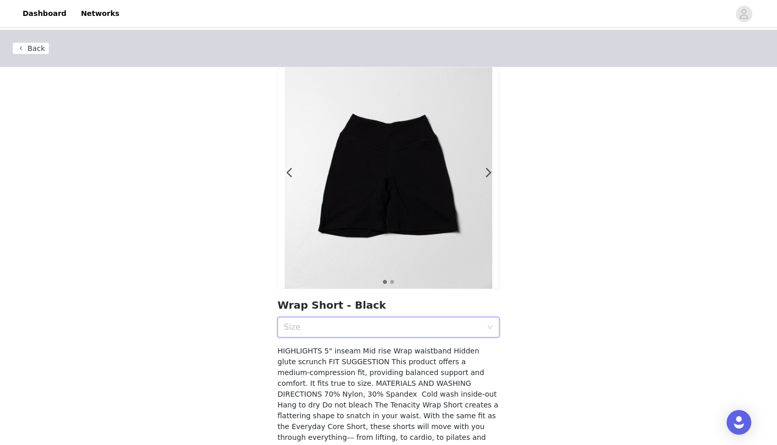
click at [389, 319] on div "Size" at bounding box center [385, 327] width 203 height 20
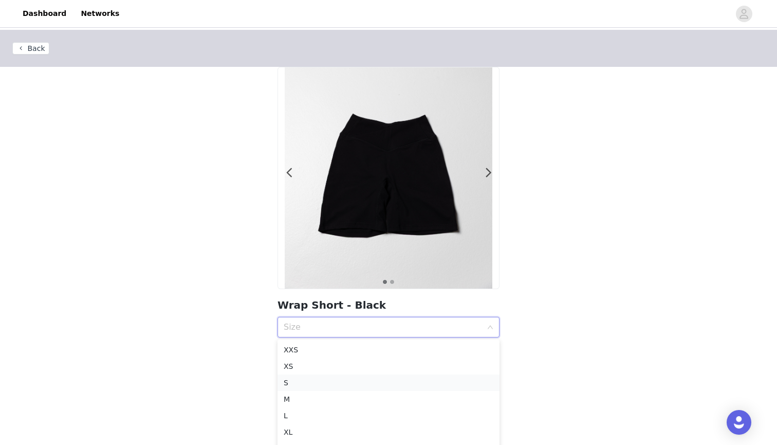
click at [307, 379] on div "S" at bounding box center [389, 382] width 210 height 11
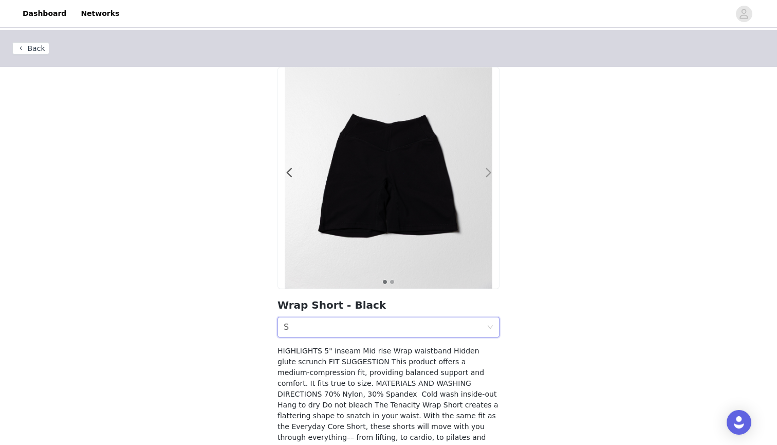
click at [489, 173] on span at bounding box center [488, 173] width 23 height 0
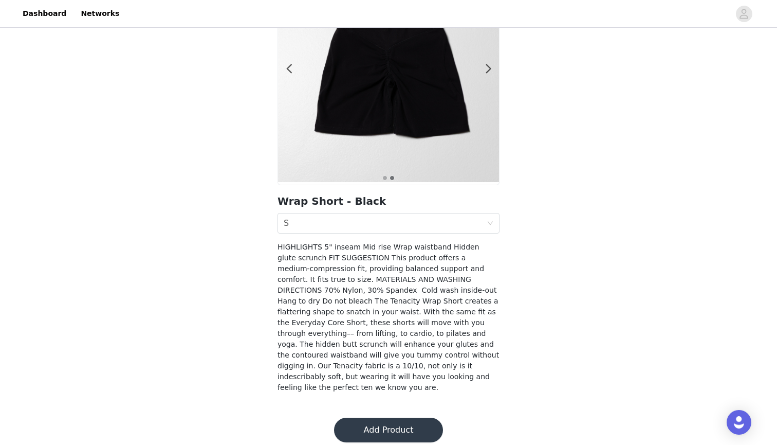
scroll to position [103, 0]
click at [386, 418] on button "Add Product" at bounding box center [388, 430] width 109 height 25
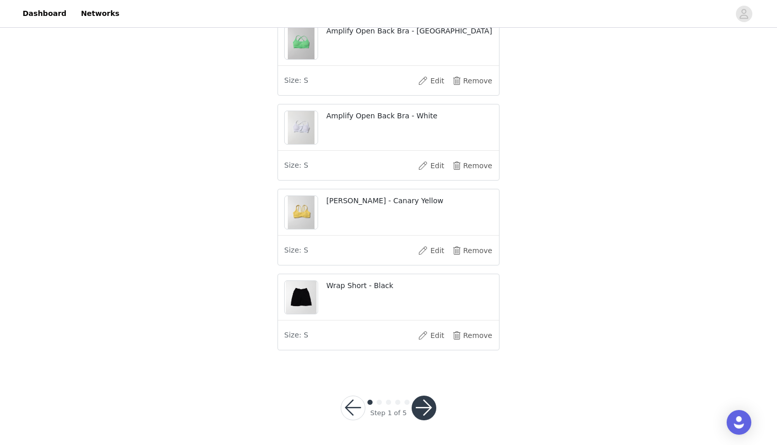
scroll to position [828, 0]
click at [426, 406] on button "button" at bounding box center [424, 407] width 25 height 25
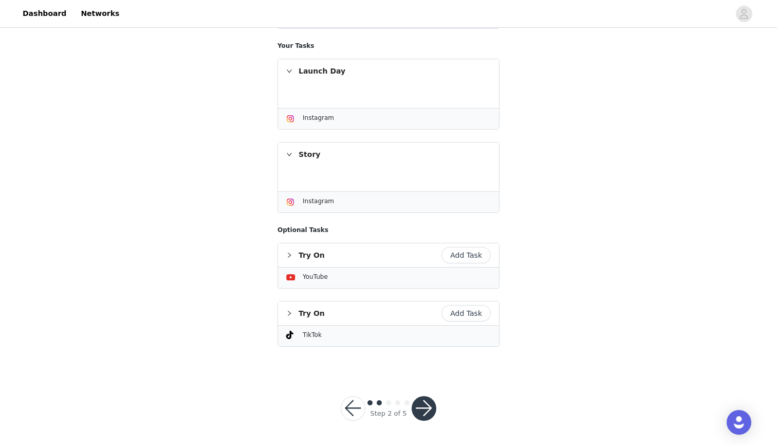
click at [427, 416] on button "button" at bounding box center [424, 408] width 25 height 25
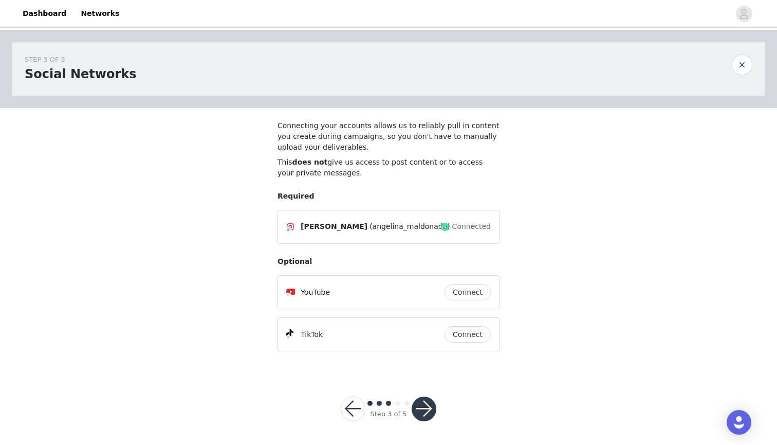
click at [426, 416] on button "button" at bounding box center [424, 408] width 25 height 25
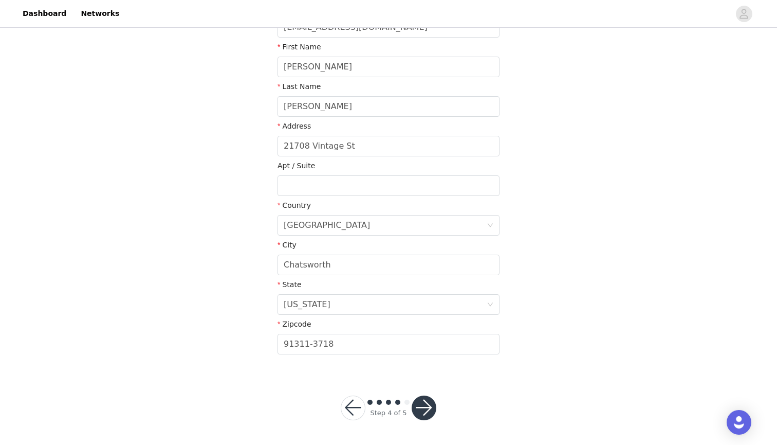
scroll to position [190, 0]
click at [424, 406] on button "button" at bounding box center [424, 408] width 25 height 25
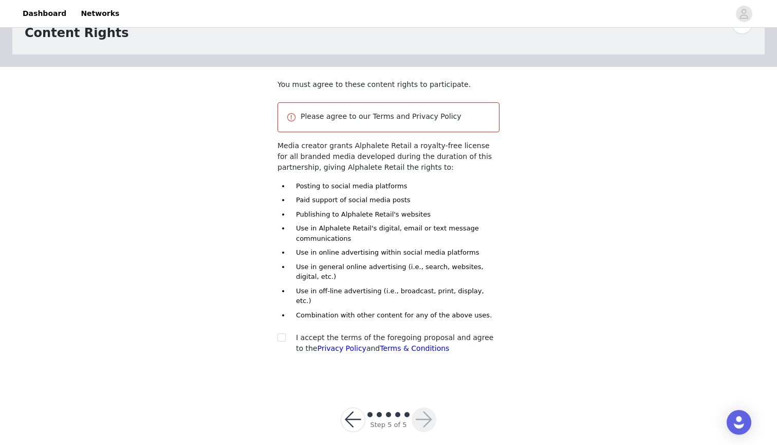
scroll to position [40, 0]
click at [284, 334] on input "checkbox" at bounding box center [281, 337] width 7 height 7
checkbox input "true"
click at [424, 411] on button "button" at bounding box center [424, 420] width 25 height 25
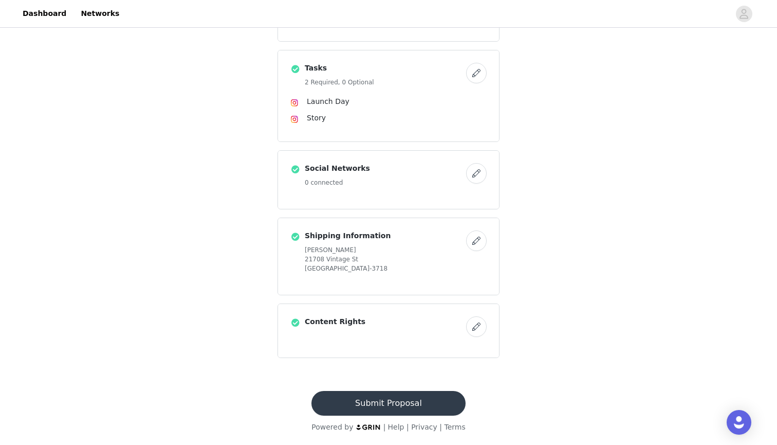
scroll to position [679, 0]
click at [387, 407] on button "Submit Proposal" at bounding box center [389, 403] width 154 height 25
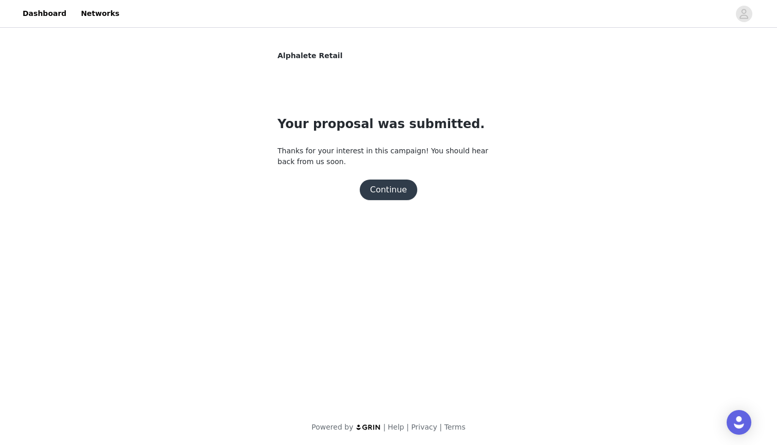
scroll to position [0, 0]
click at [396, 193] on button "Continue" at bounding box center [389, 189] width 58 height 21
